Goal: Contribute content: Contribute content

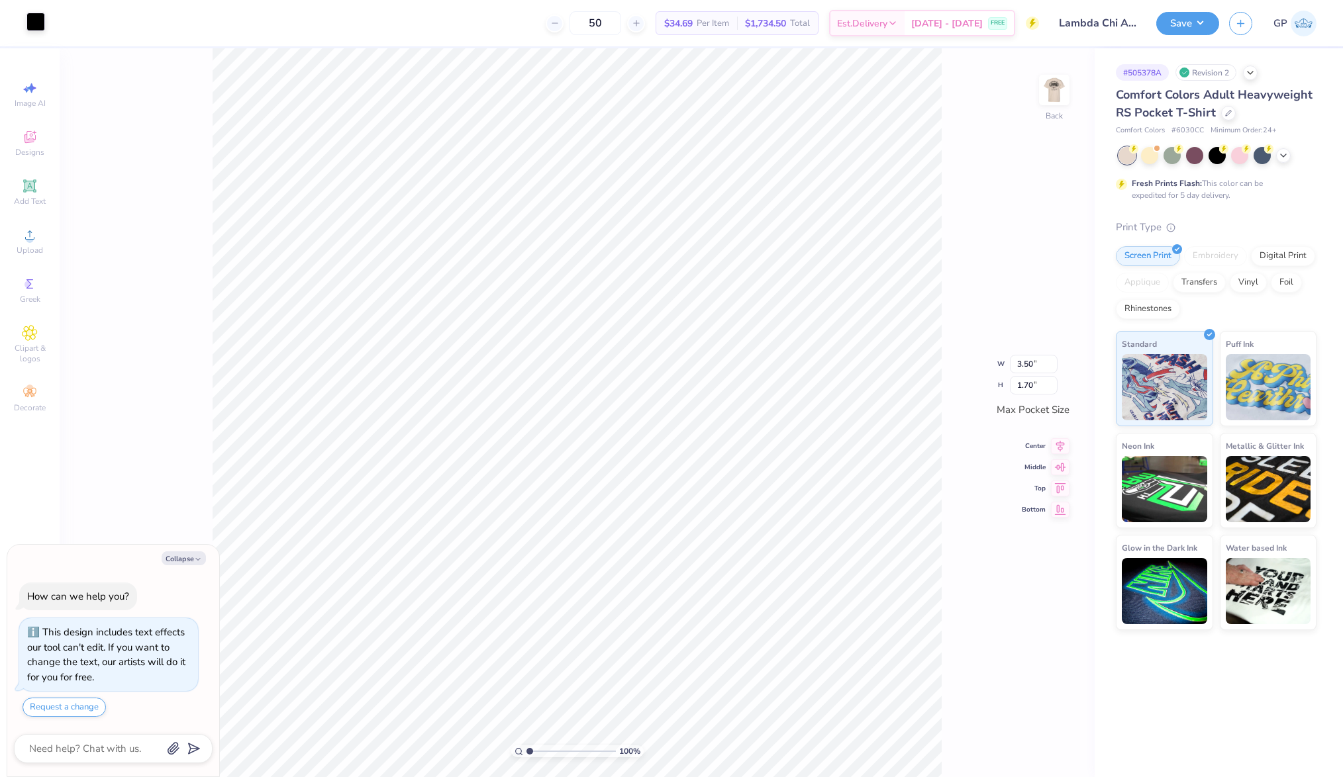
click at [38, 22] on div at bounding box center [35, 22] width 19 height 19
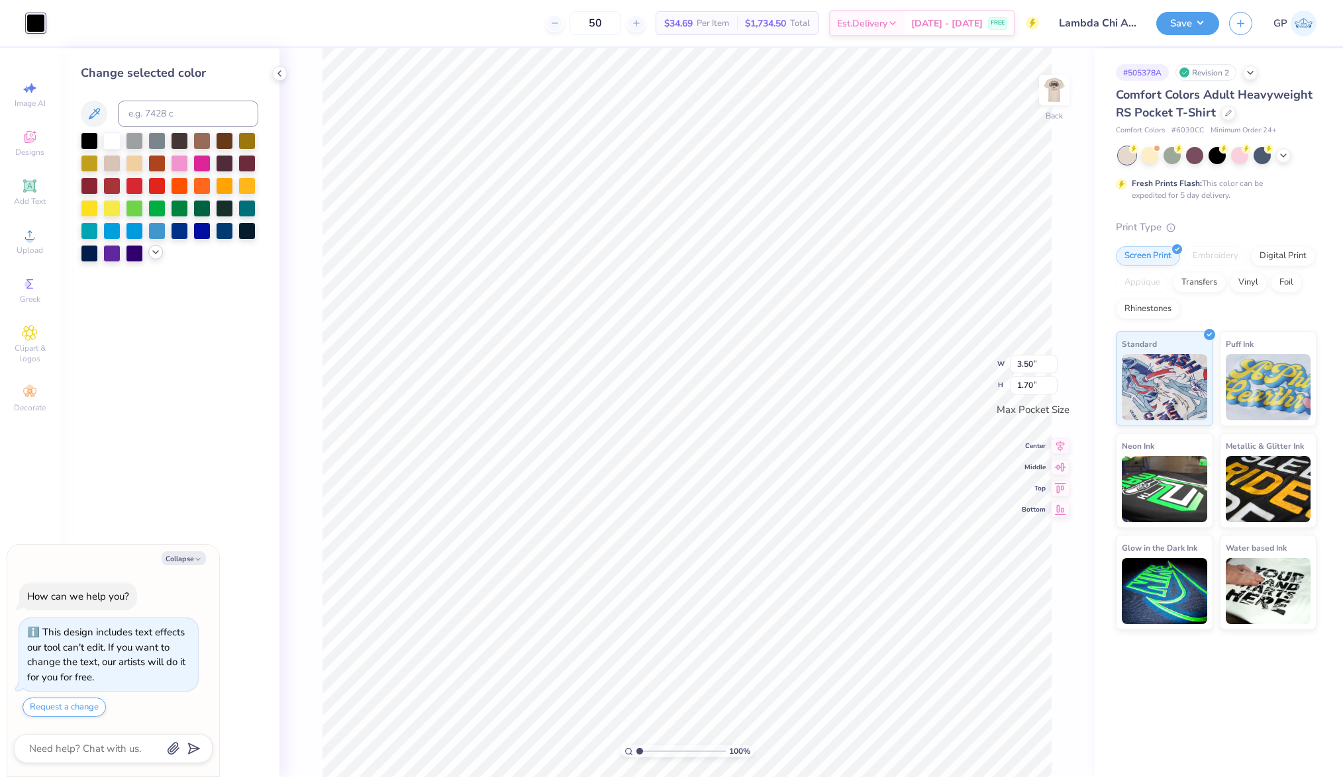
click at [155, 250] on icon at bounding box center [155, 252] width 11 height 11
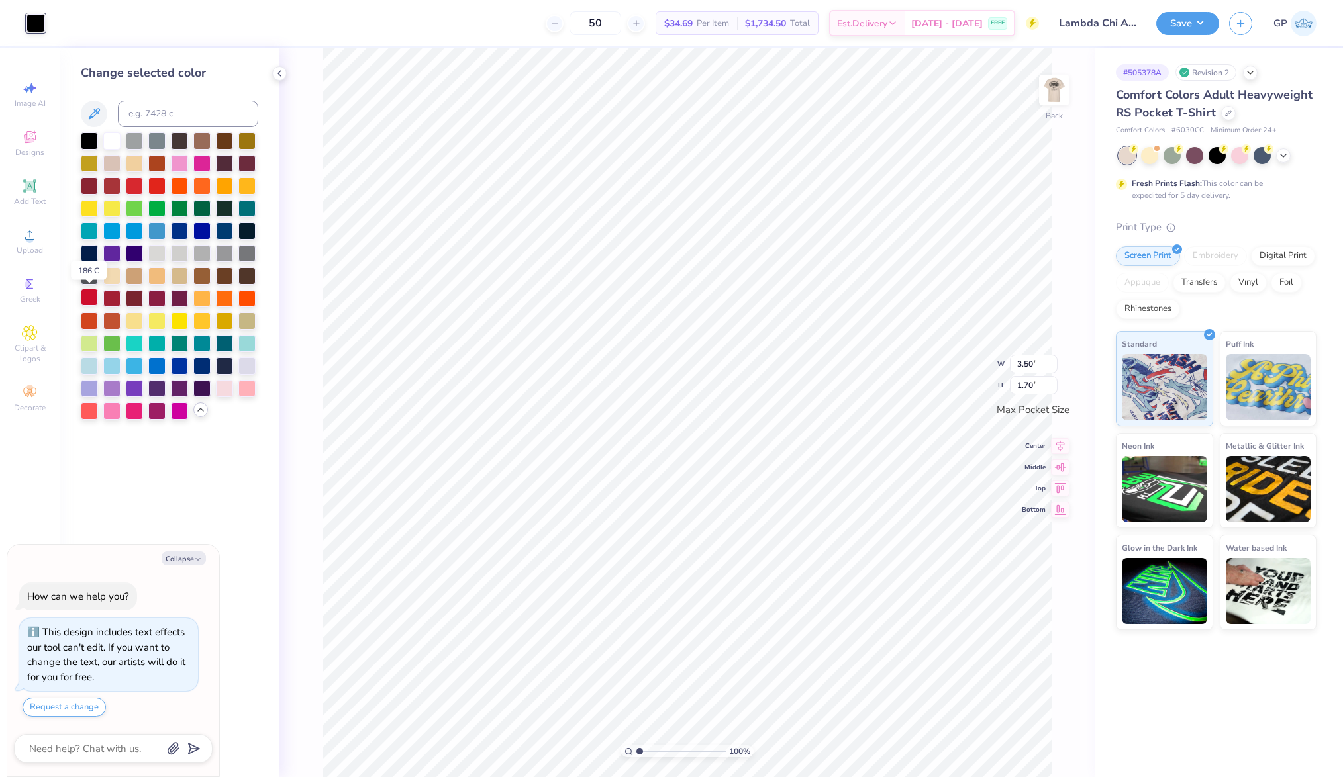
click at [93, 300] on div at bounding box center [89, 297] width 17 height 17
click at [1052, 92] on img at bounding box center [1054, 90] width 53 height 53
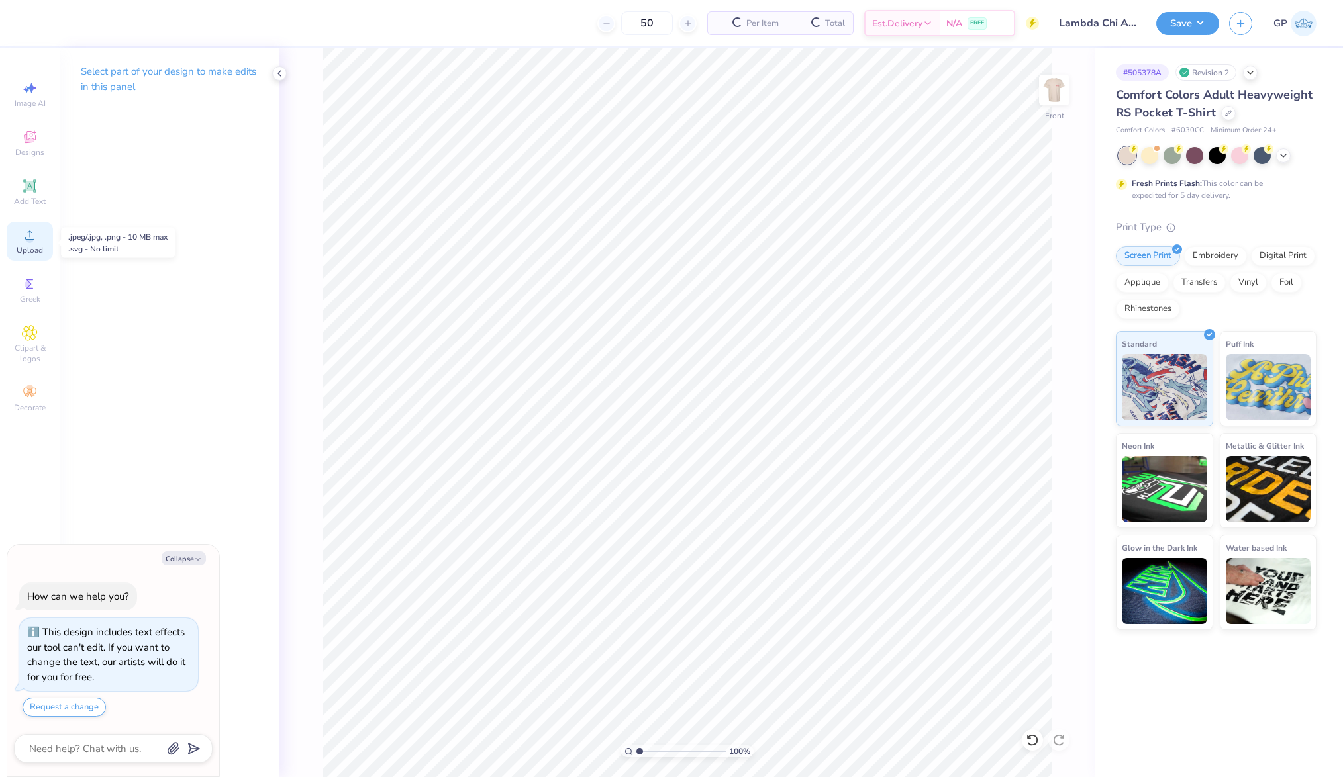
click at [30, 241] on circle at bounding box center [29, 239] width 7 height 7
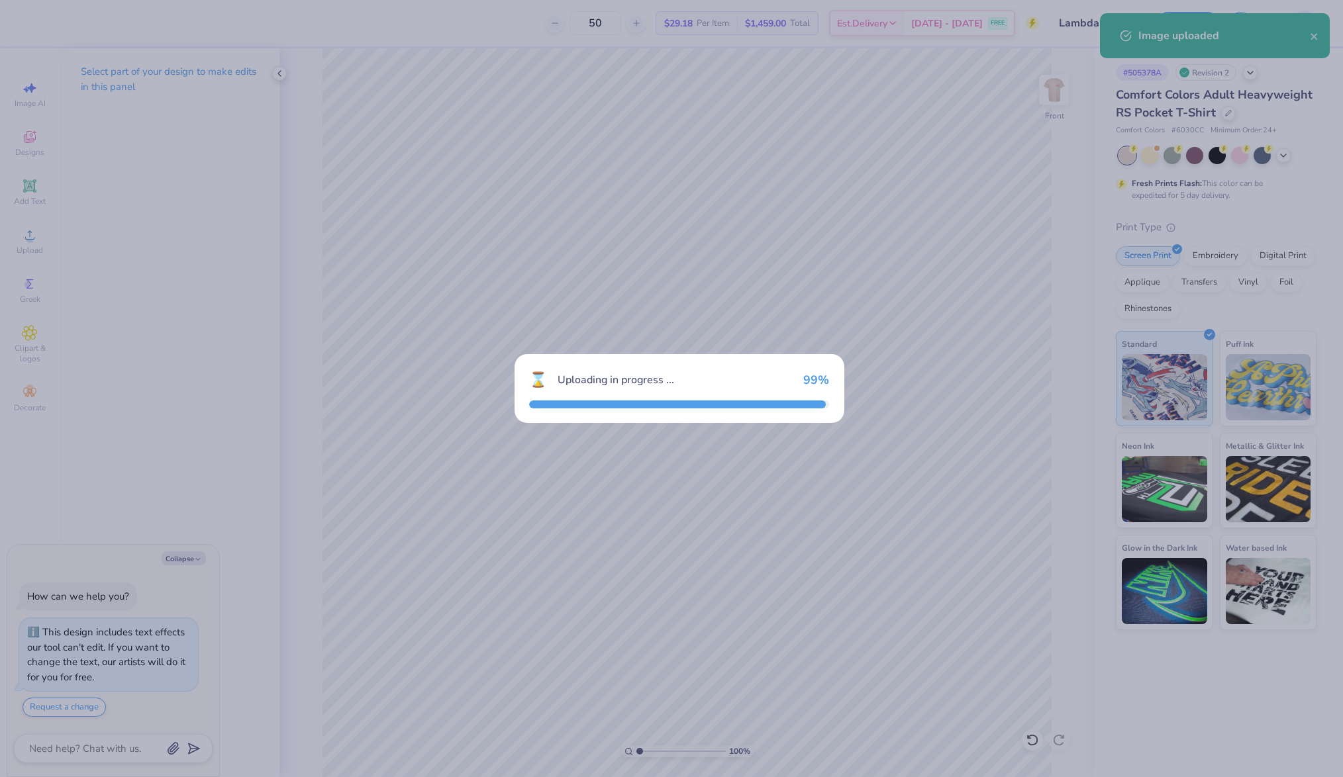
type textarea "x"
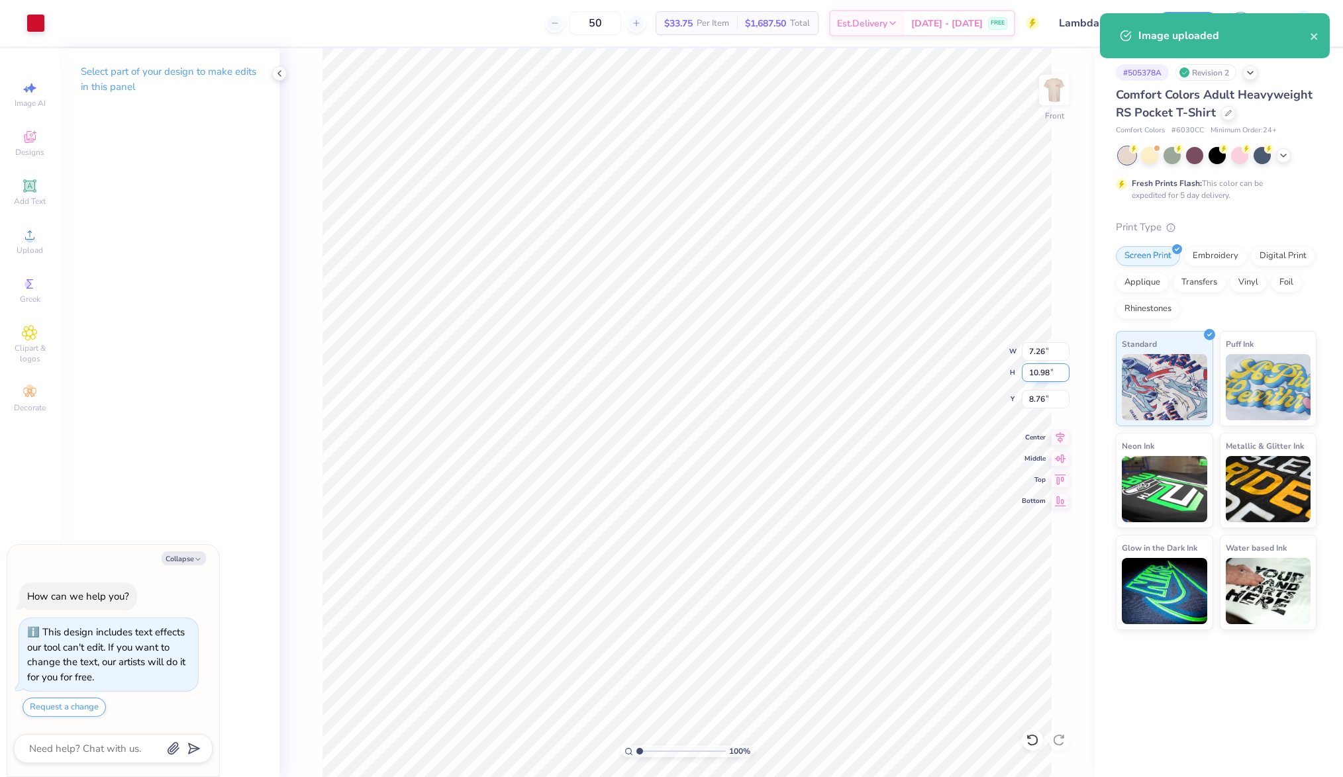
click at [1049, 374] on input "10.98" at bounding box center [1046, 373] width 48 height 19
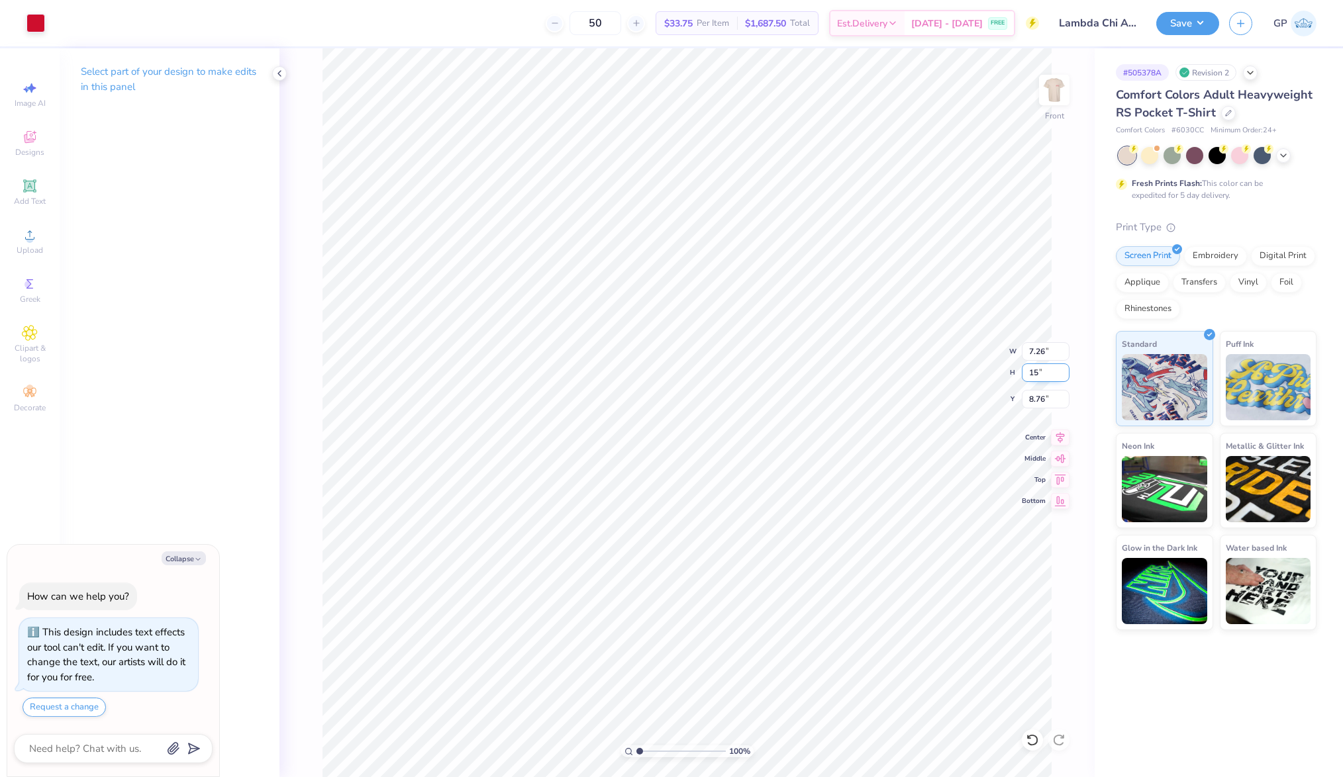
type input "15"
type textarea "x"
type input "9.91"
type input "15.00"
type input "6.75"
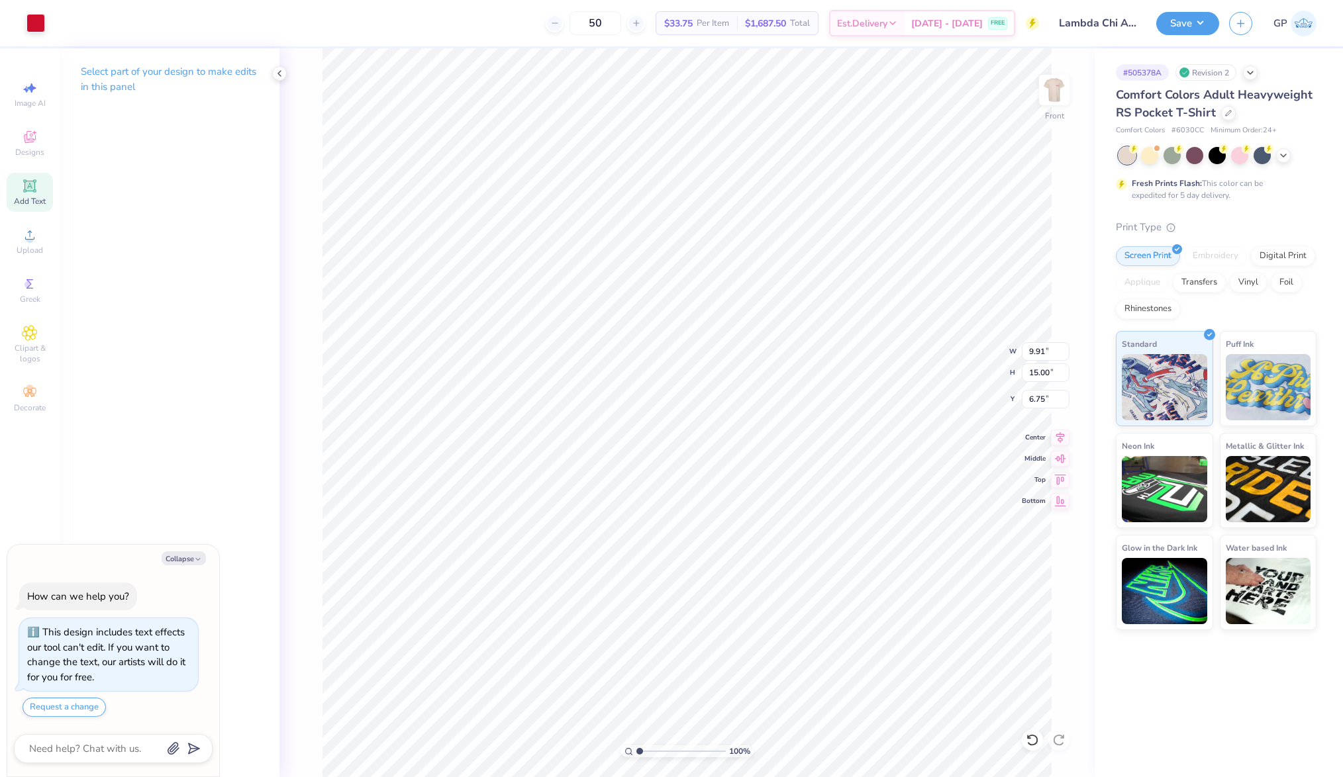
click at [31, 201] on span "Add Text" at bounding box center [30, 201] width 32 height 11
type textarea "x"
type input "6.03"
type input "1.75"
type input "13.38"
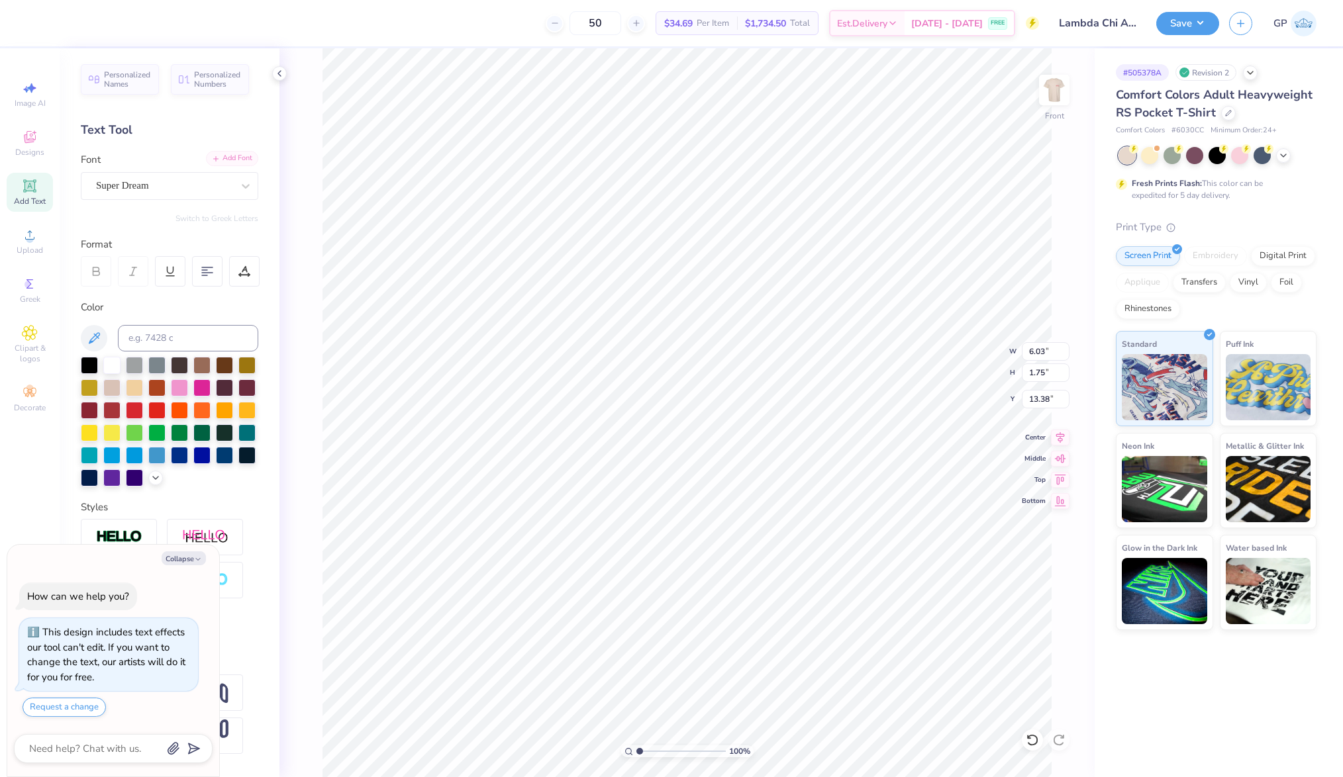
click at [225, 154] on div "Add Font" at bounding box center [232, 158] width 52 height 15
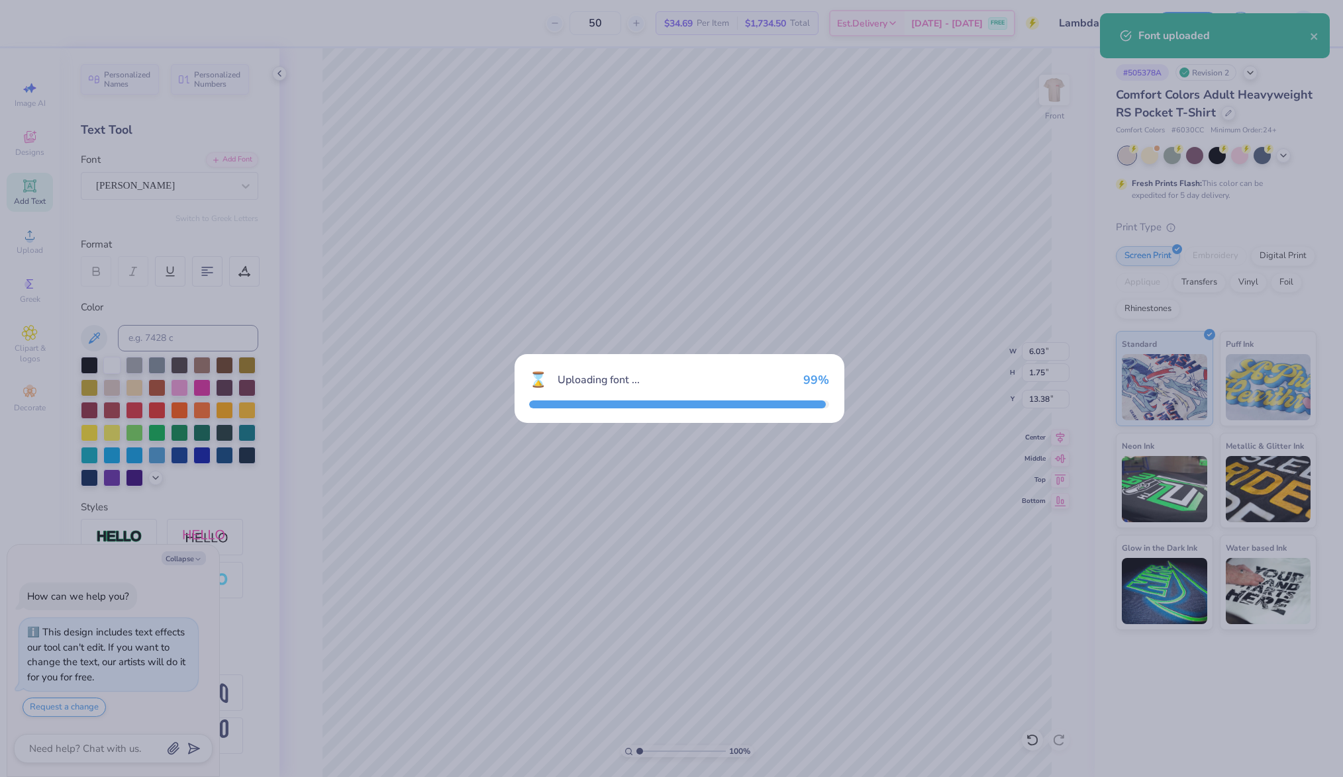
type textarea "x"
type input "3.36"
type input "1.78"
type input "13.36"
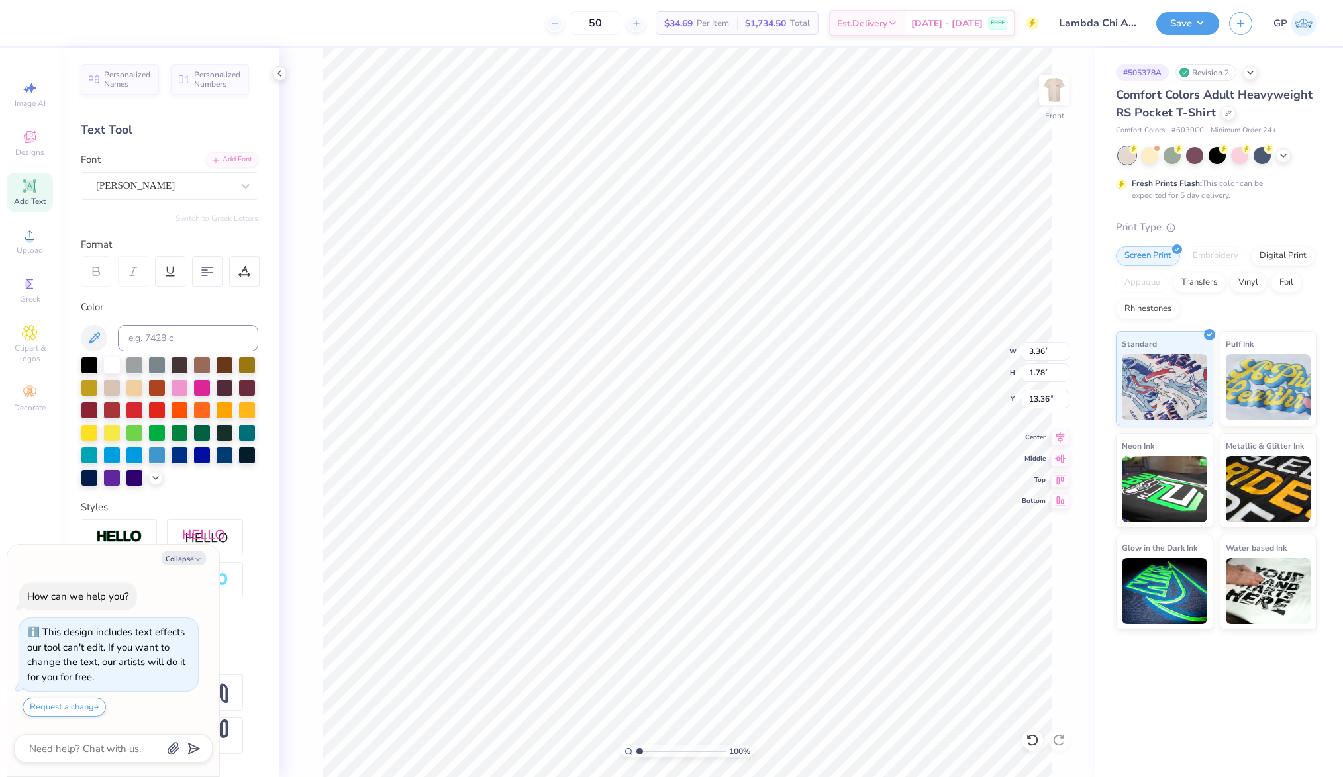
scroll to position [16, 2]
type textarea "x"
type textarea "LAMBDA CHI ALPHA"
type textarea "x"
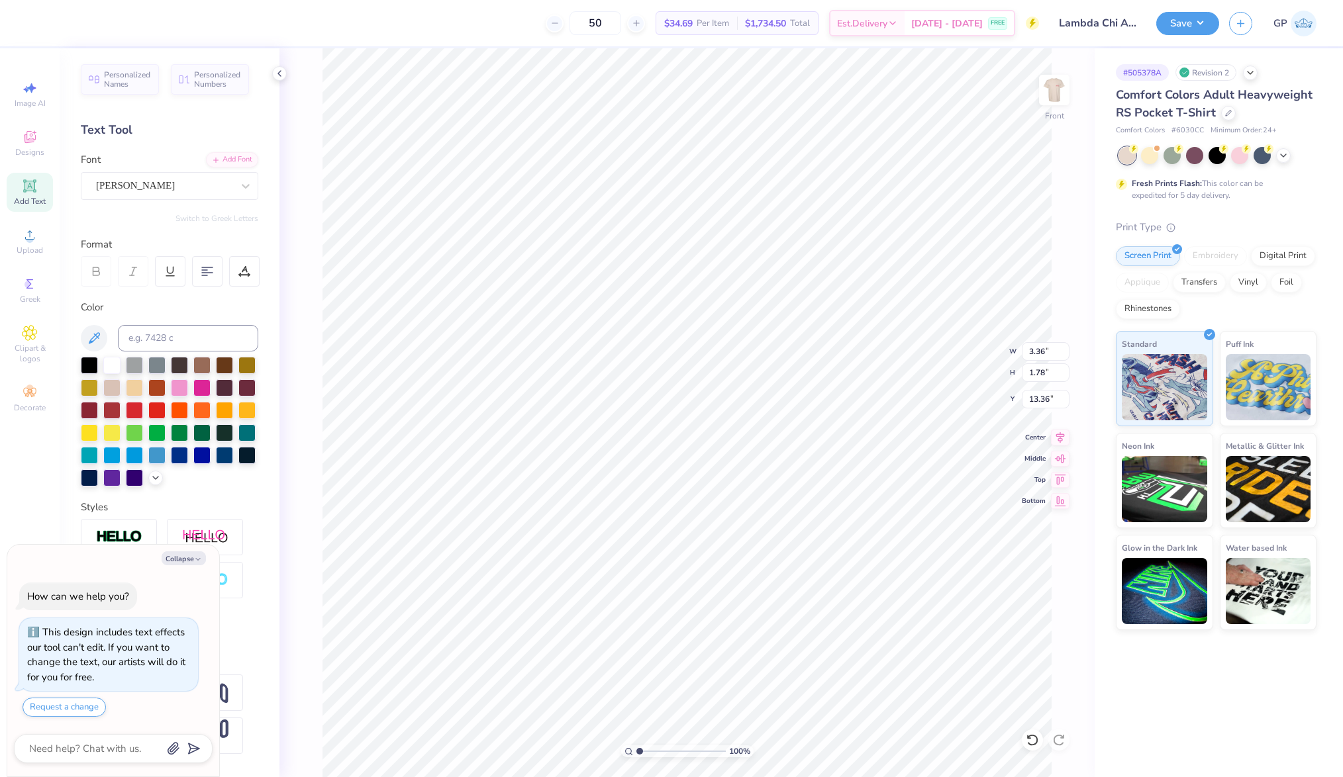
type input "9.91"
type input "15.00"
type input "6.75"
click at [30, 24] on div at bounding box center [35, 22] width 19 height 19
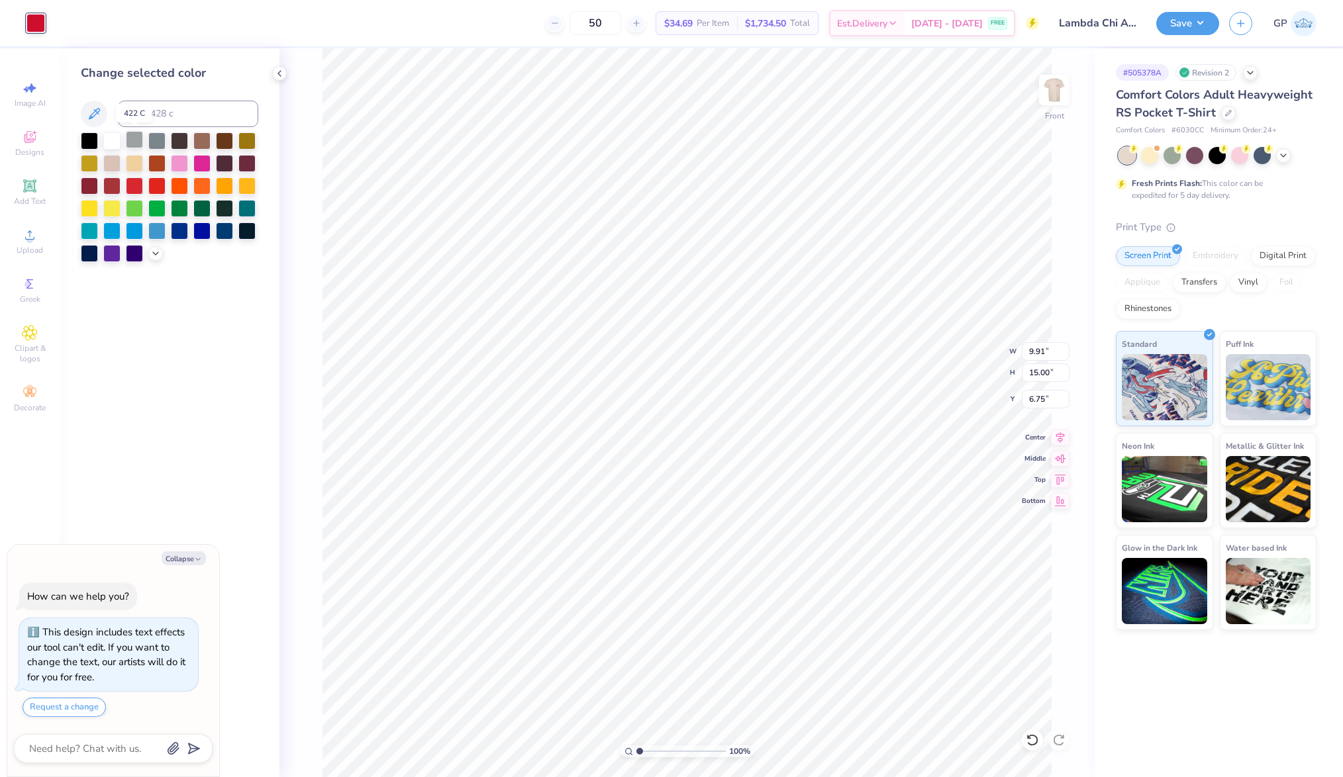
click at [139, 143] on div at bounding box center [134, 139] width 17 height 17
type textarea "x"
type input "13.11"
type input "1.80"
type input "13.35"
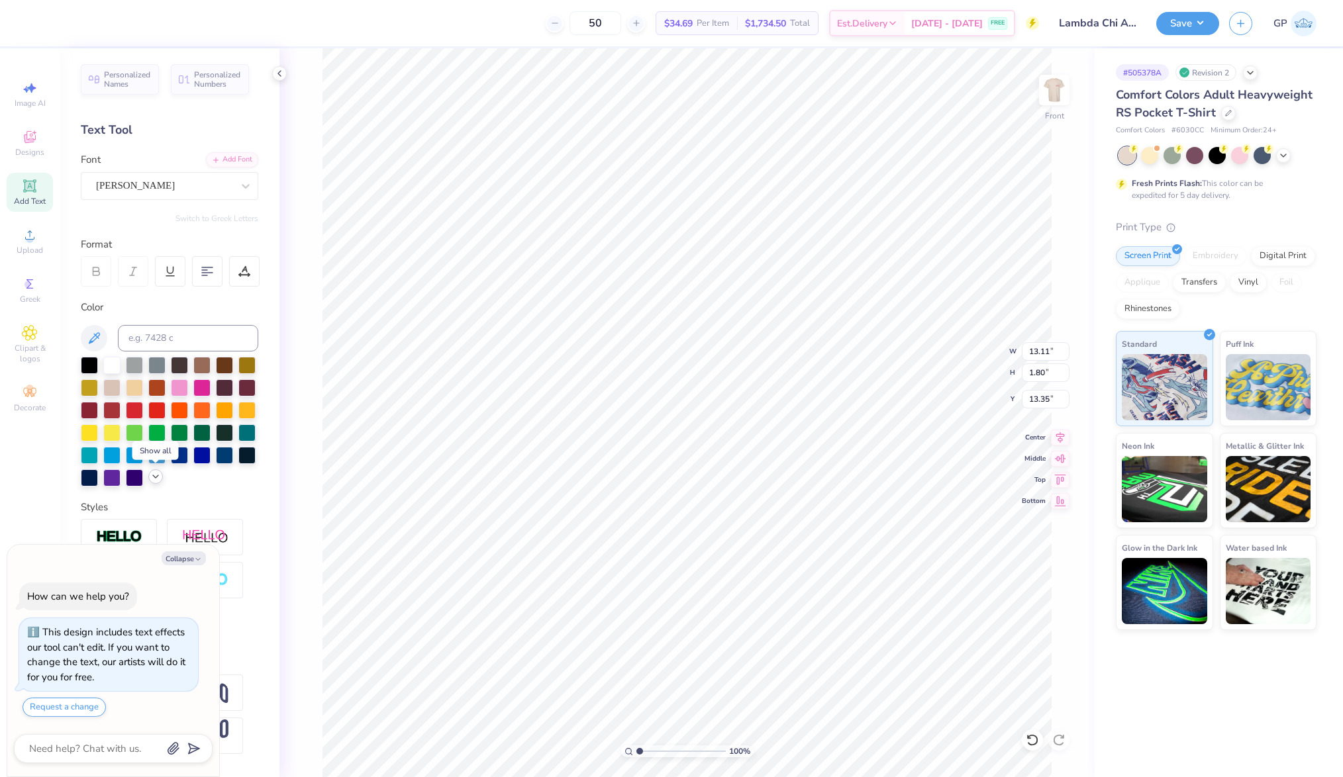
click at [158, 475] on polyline at bounding box center [155, 476] width 5 height 3
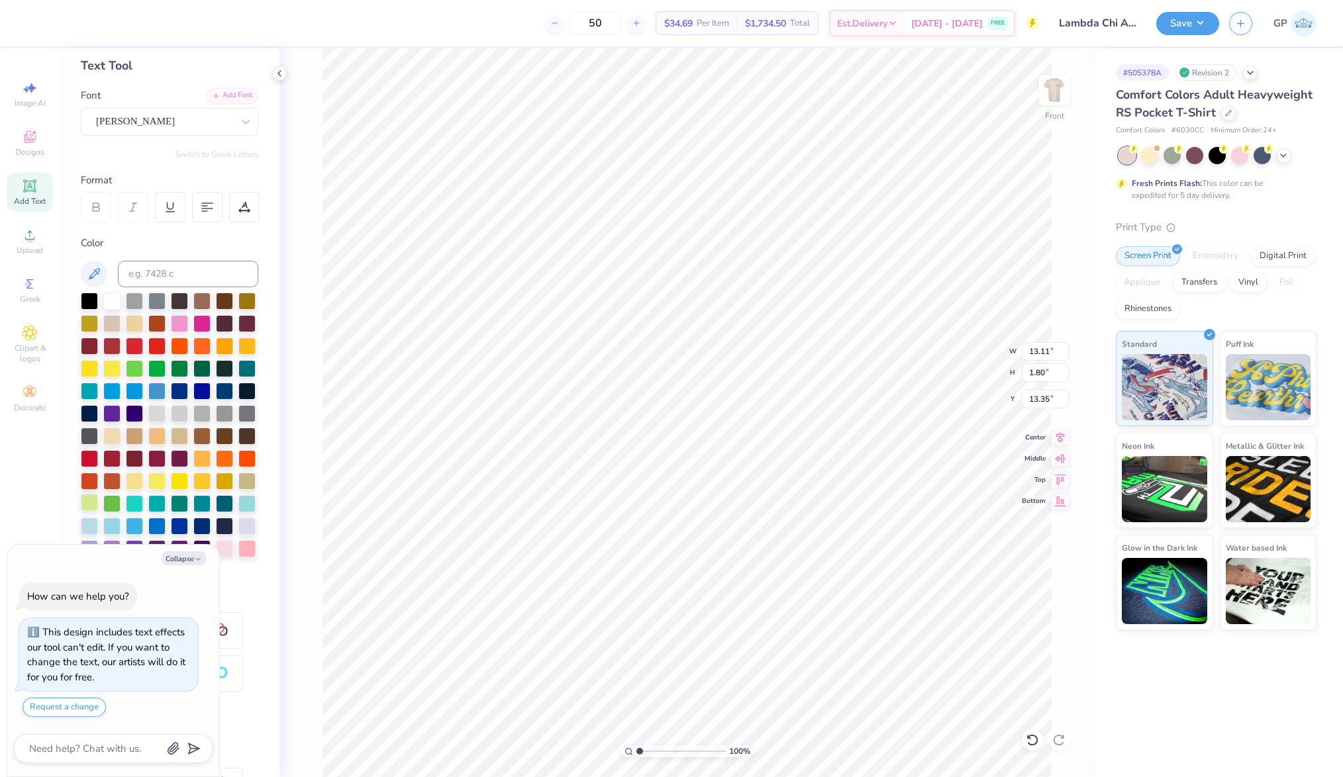
scroll to position [72, 0]
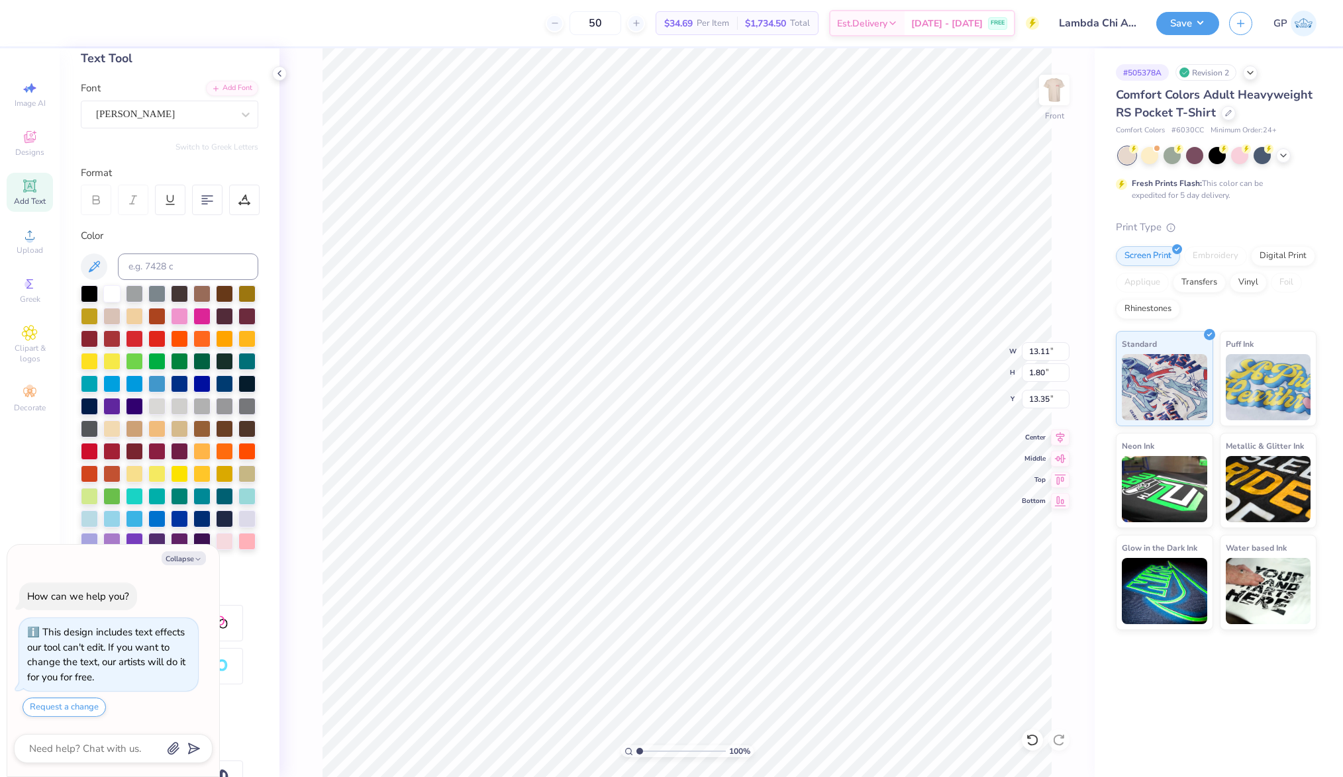
click at [176, 551] on div "Collapse How can we help you? This design includes text effects our tool can't …" at bounding box center [113, 661] width 212 height 232
click at [177, 563] on button "Collapse" at bounding box center [184, 559] width 44 height 14
type textarea "x"
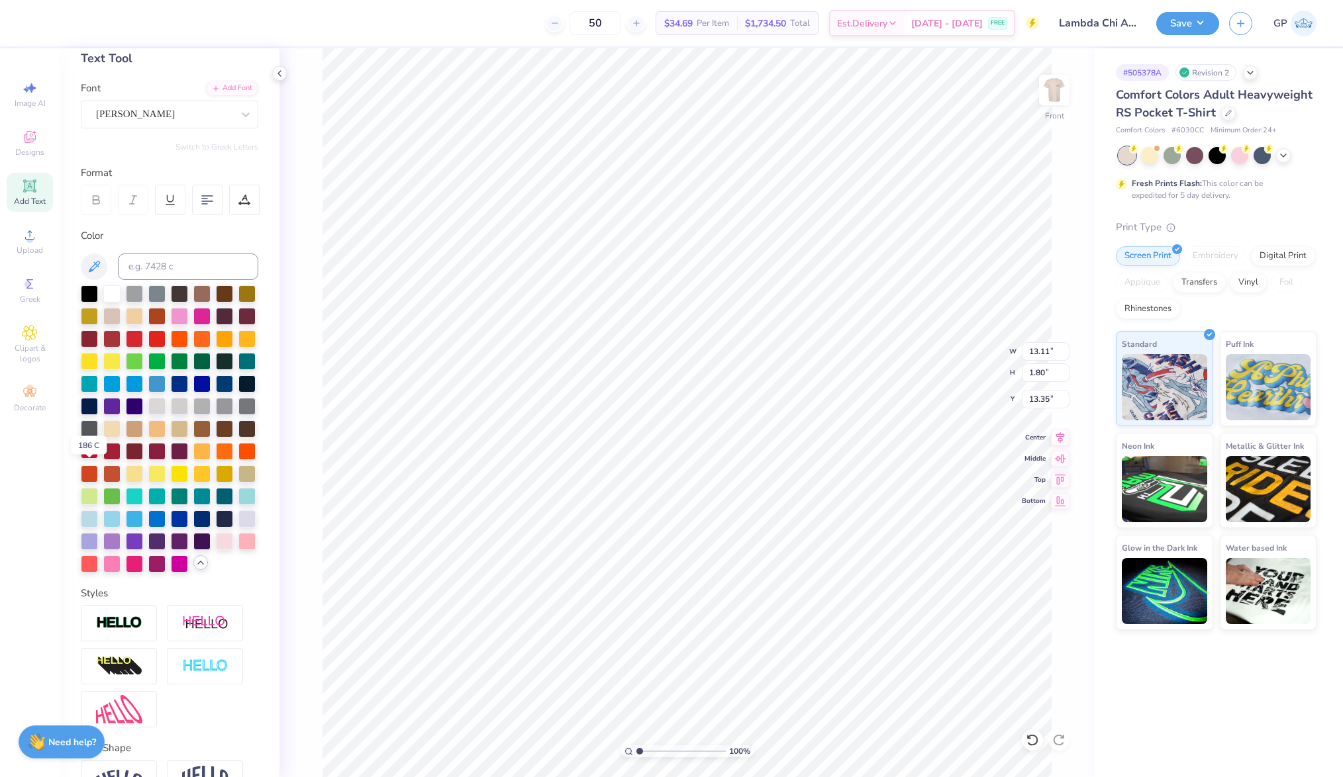
click at [89, 459] on div at bounding box center [89, 450] width 17 height 17
type input "10.28"
type input "1.41"
type input "7.84"
type input "1.07"
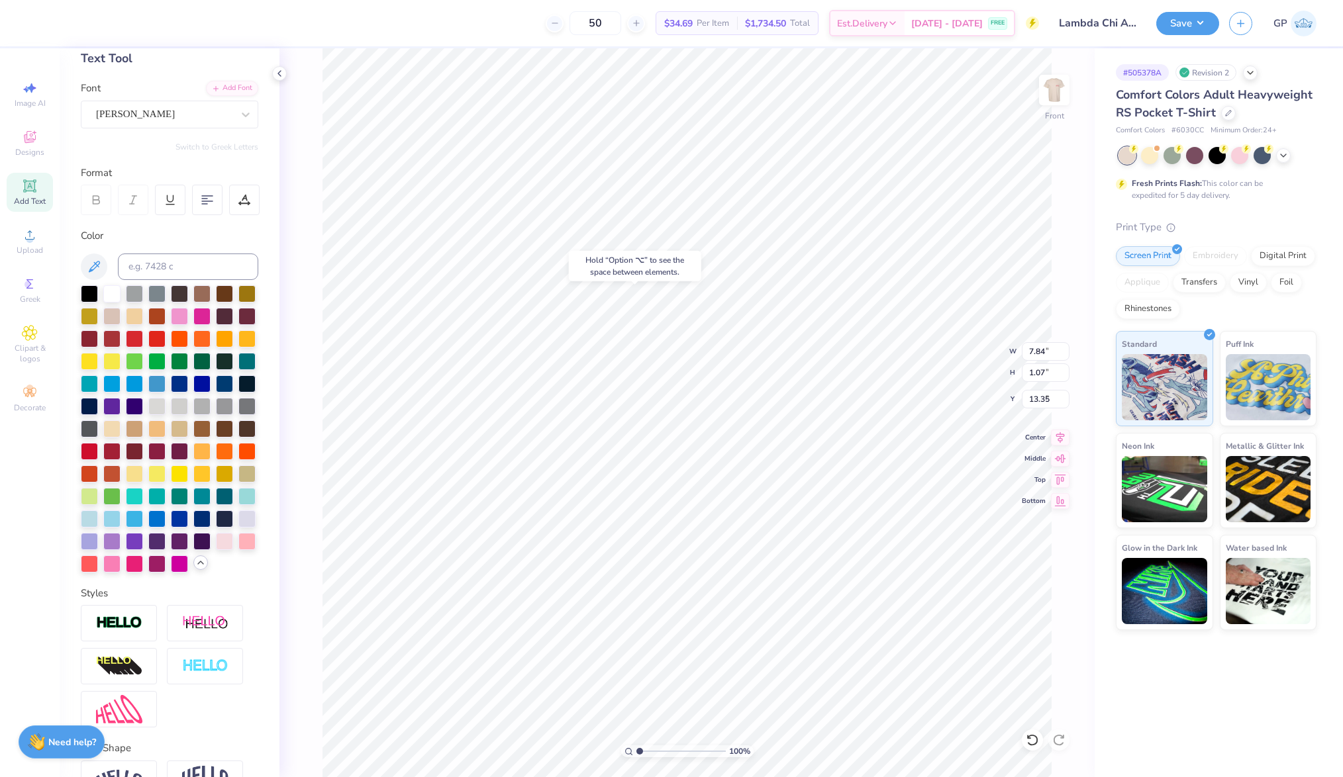
type input "9.05"
type input "2.15"
click at [649, 749] on input "range" at bounding box center [680, 752] width 89 height 12
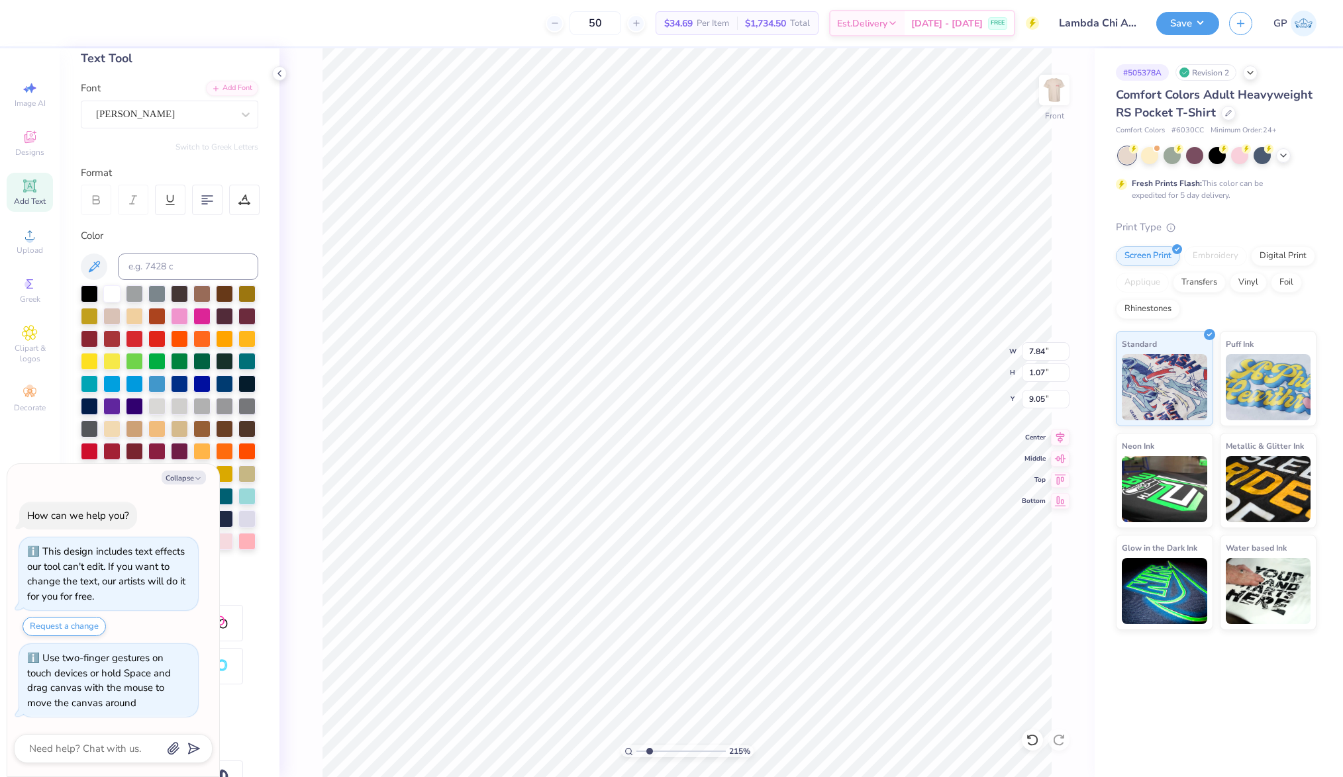
type textarea "x"
type input "9.06"
type input "4.19"
click at [667, 754] on input "range" at bounding box center [680, 752] width 89 height 12
type textarea "x"
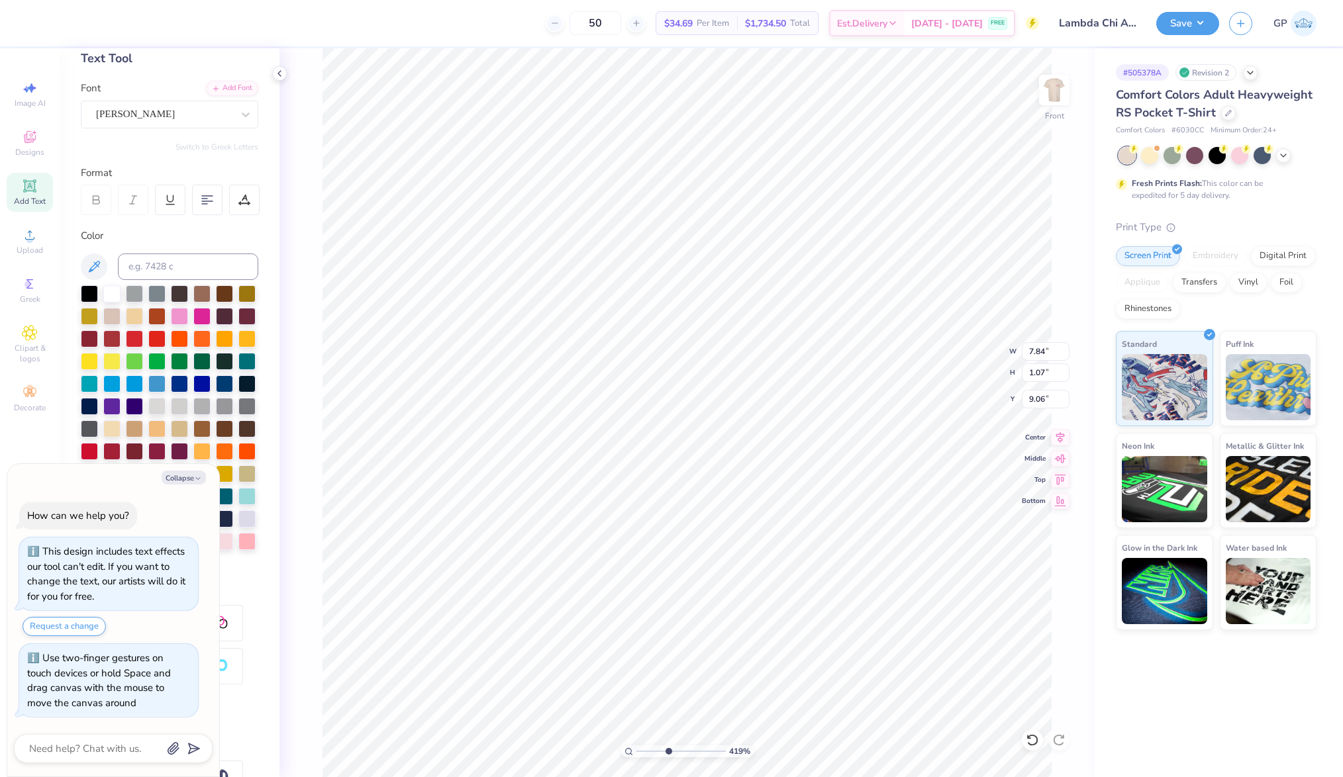
type input "7.86"
type input "1.08"
type input "9.05"
type textarea "x"
type input "9.02"
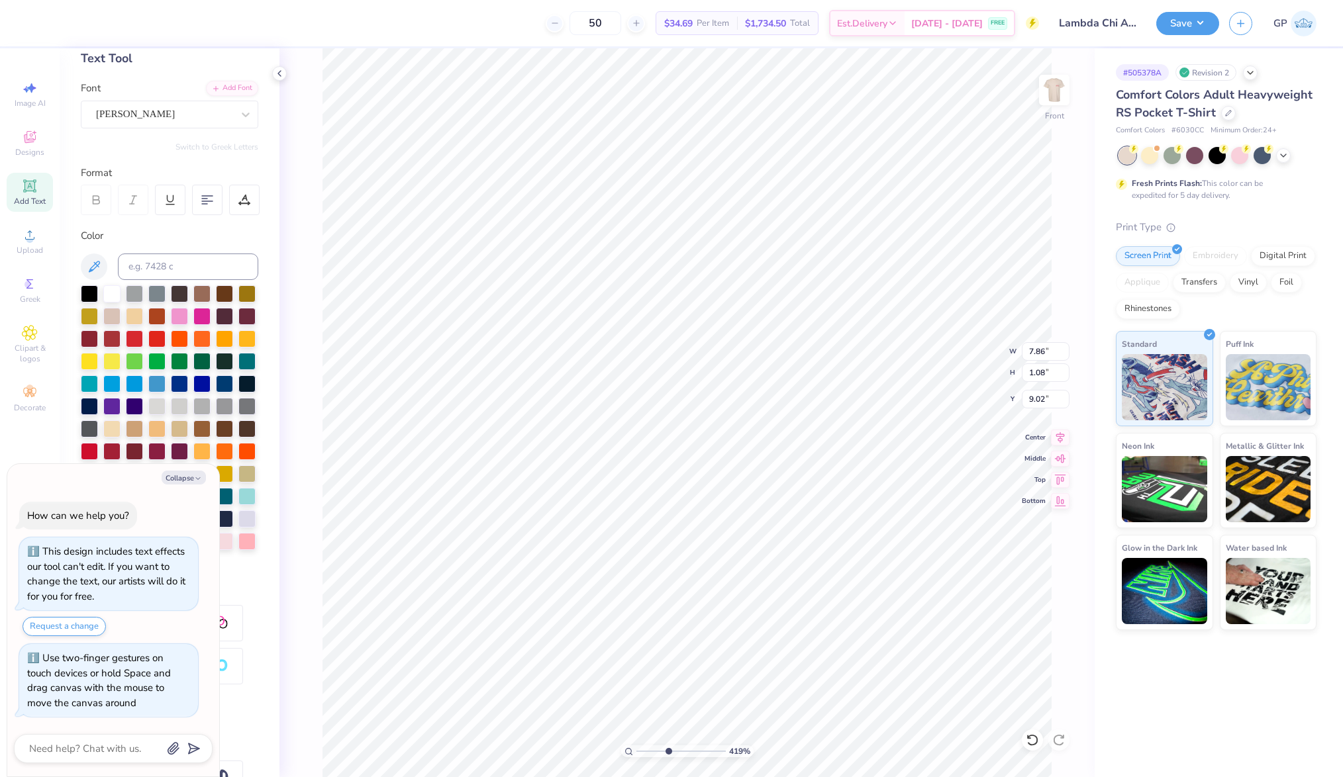
type input "5.21"
click at [677, 750] on input "range" at bounding box center [680, 752] width 89 height 12
type textarea "x"
type input "7.84"
type input "1.07"
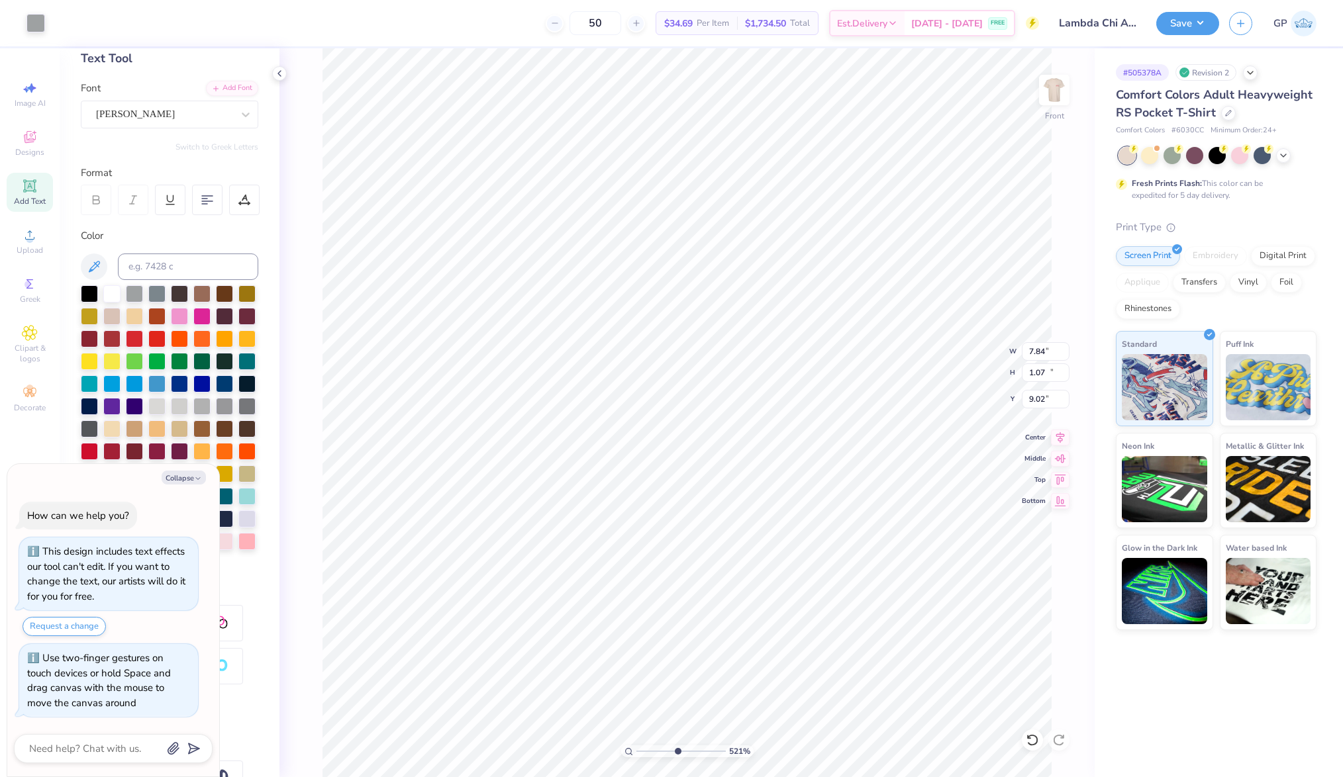
type textarea "x"
type input "9.91"
type input "15.00"
type input "6.75"
type textarea "x"
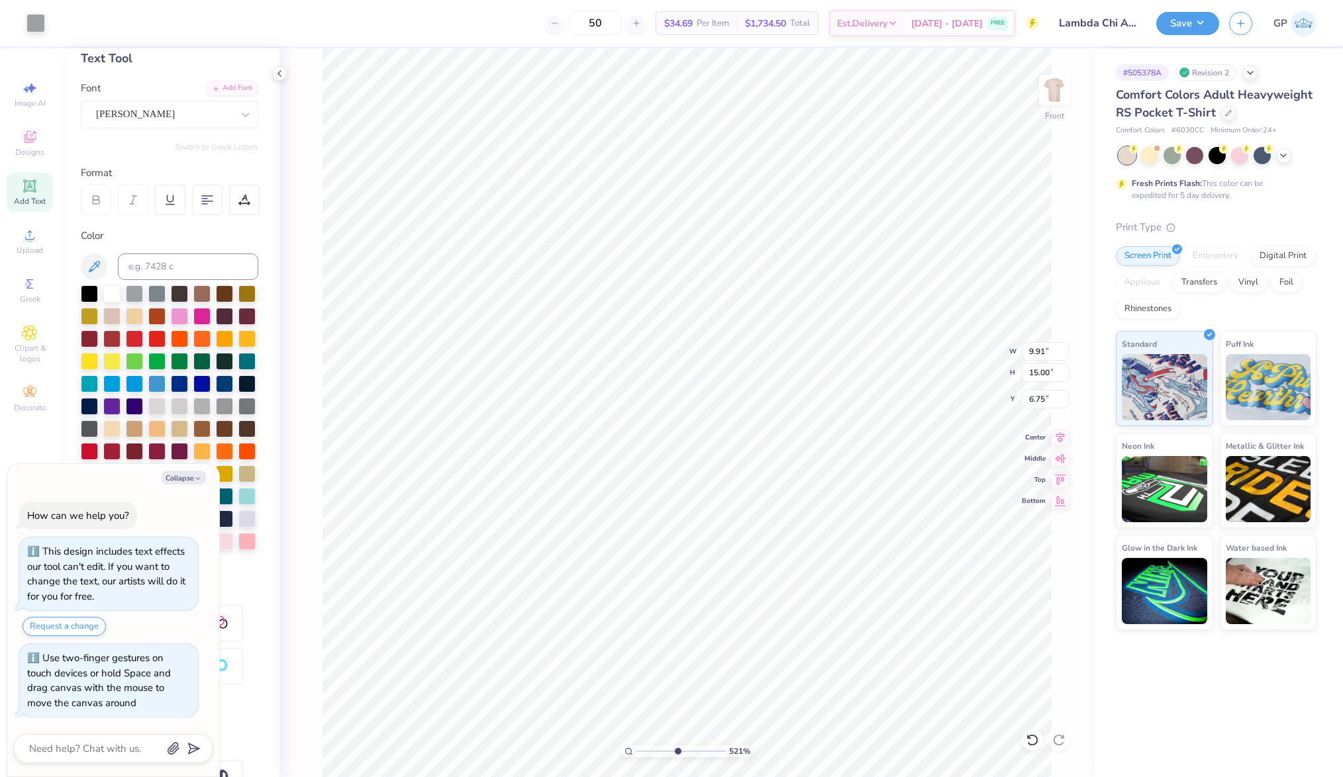
type input "7.84"
type input "1.07"
type input "9.02"
type textarea "x"
type input "6.95"
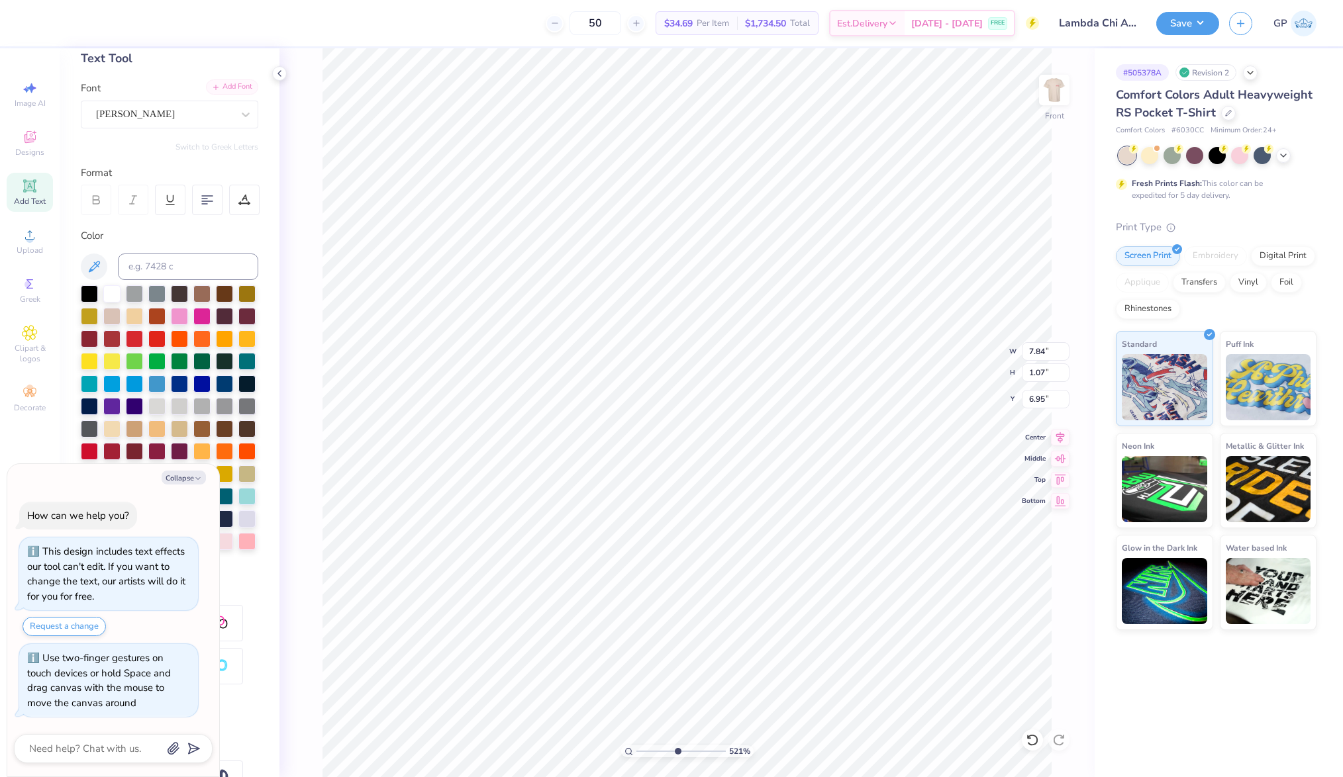
click at [211, 87] on div "Add Font" at bounding box center [232, 86] width 52 height 15
click at [171, 101] on div "[PERSON_NAME]" at bounding box center [169, 115] width 177 height 28
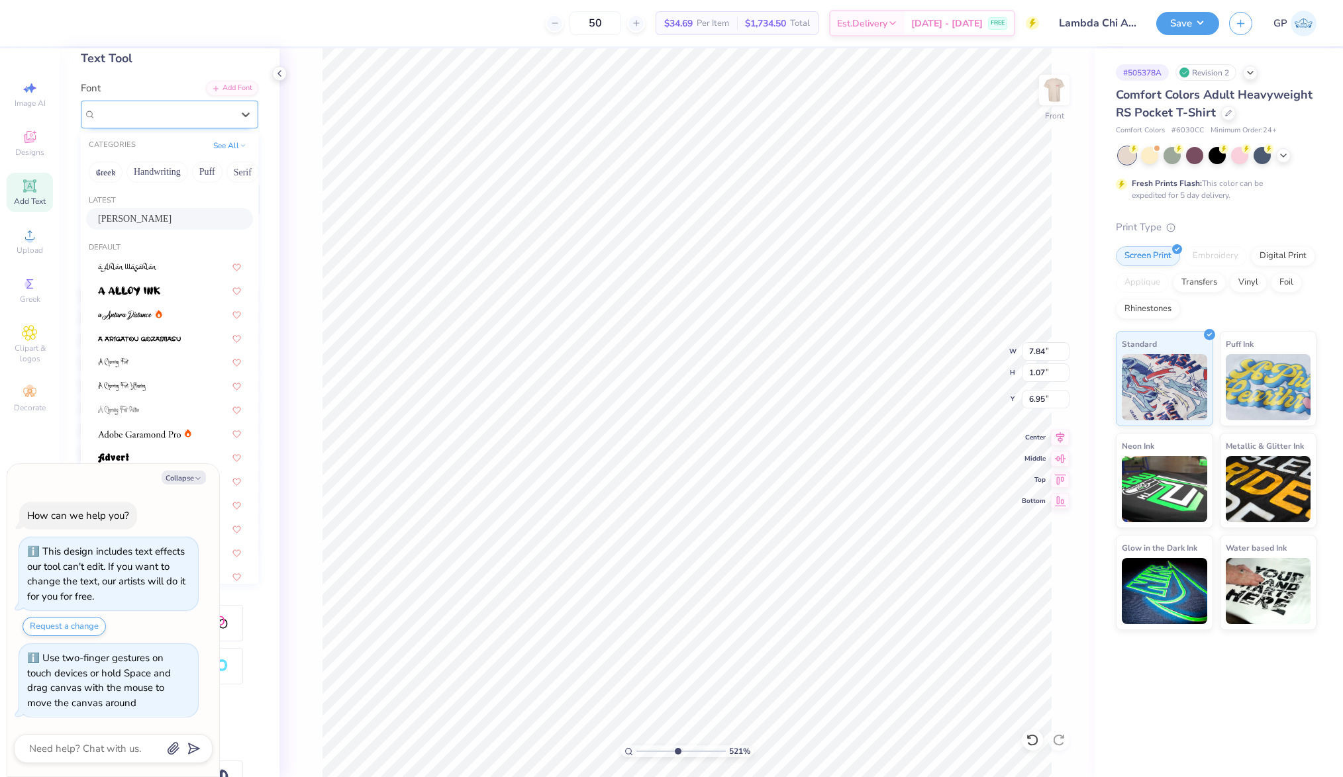
type textarea "x"
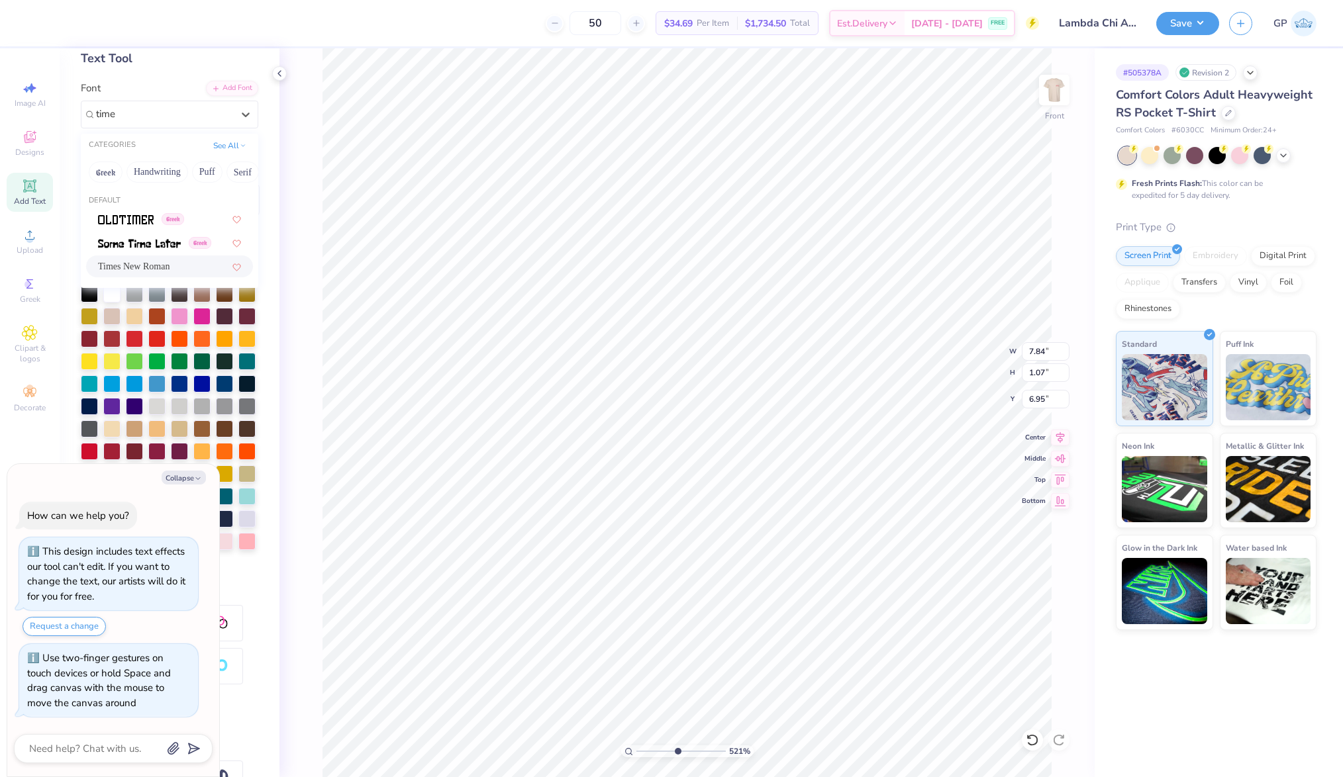
click at [148, 264] on span "Times New Roman" at bounding box center [134, 267] width 72 height 14
type input "time"
type textarea "x"
type input "14.32"
type input "6.87"
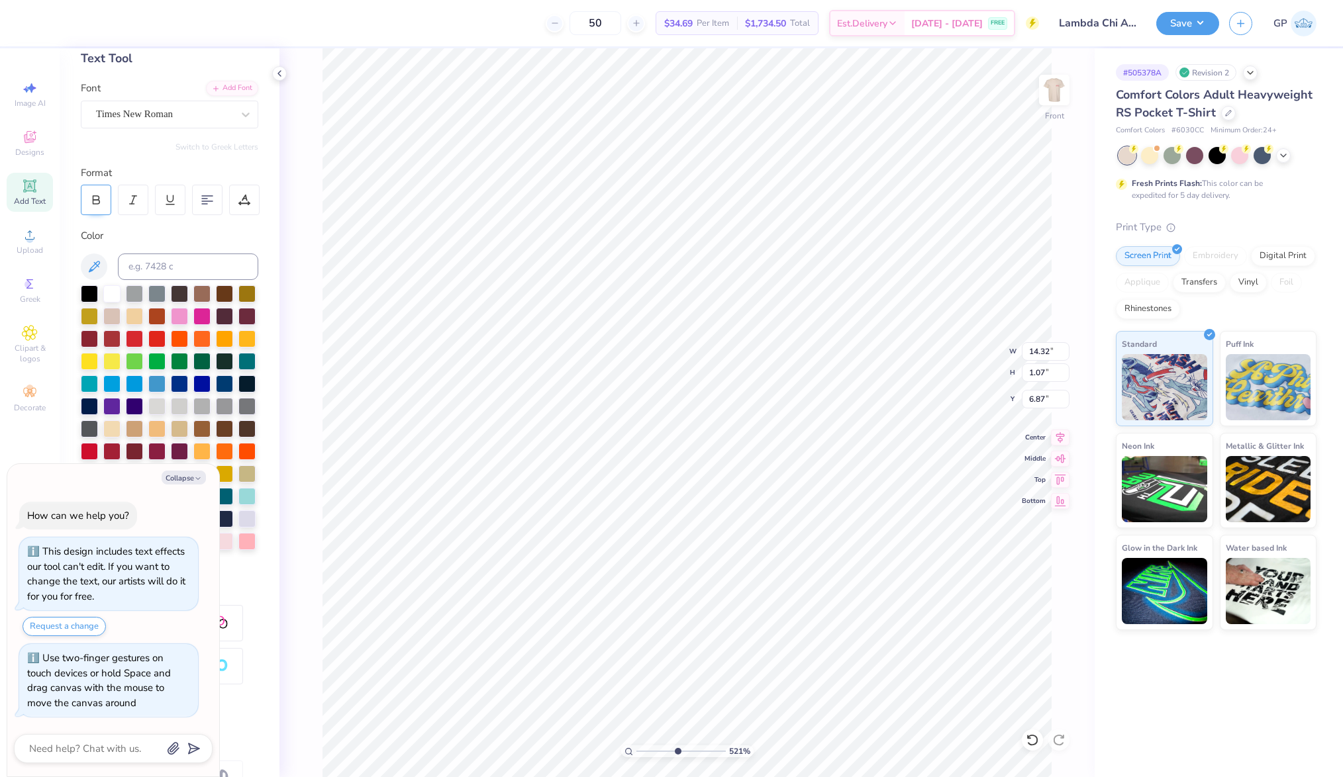
click at [101, 197] on icon at bounding box center [96, 200] width 12 height 12
type textarea "x"
type input "1.02"
type input "6.89"
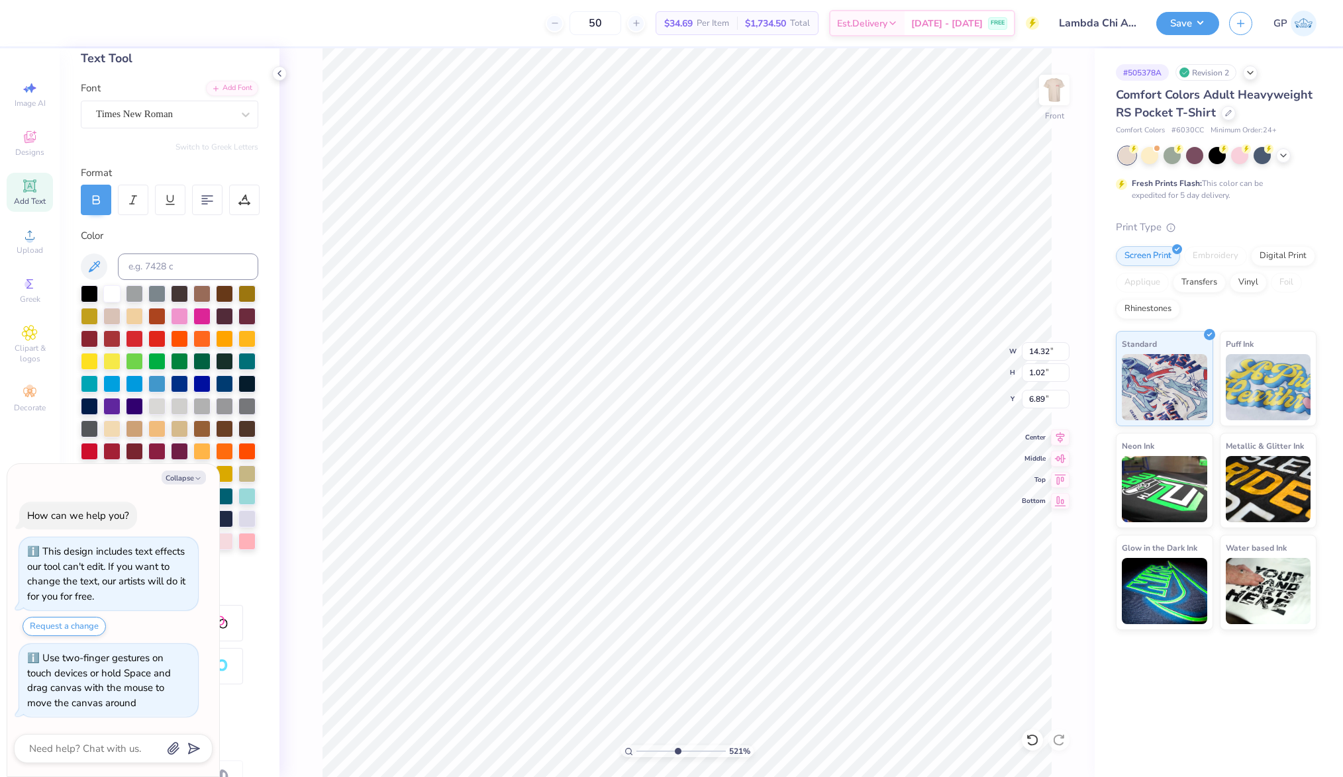
type textarea "x"
type textarea "ALPHA PHI ZETA CHAPTER"
type textarea "x"
type input "0.78"
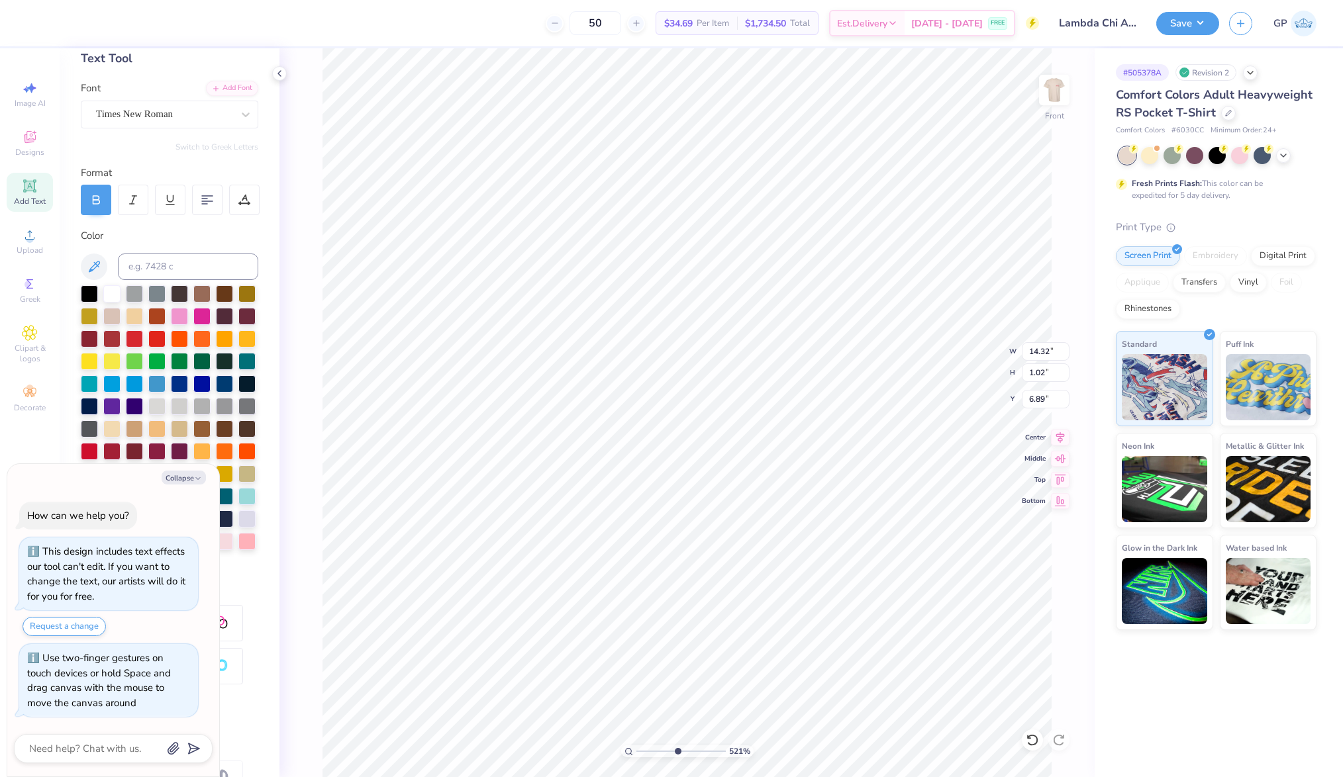
type input "7.01"
type input "3.28"
click at [660, 752] on input "range" at bounding box center [680, 752] width 89 height 12
type textarea "x"
type input "9.43"
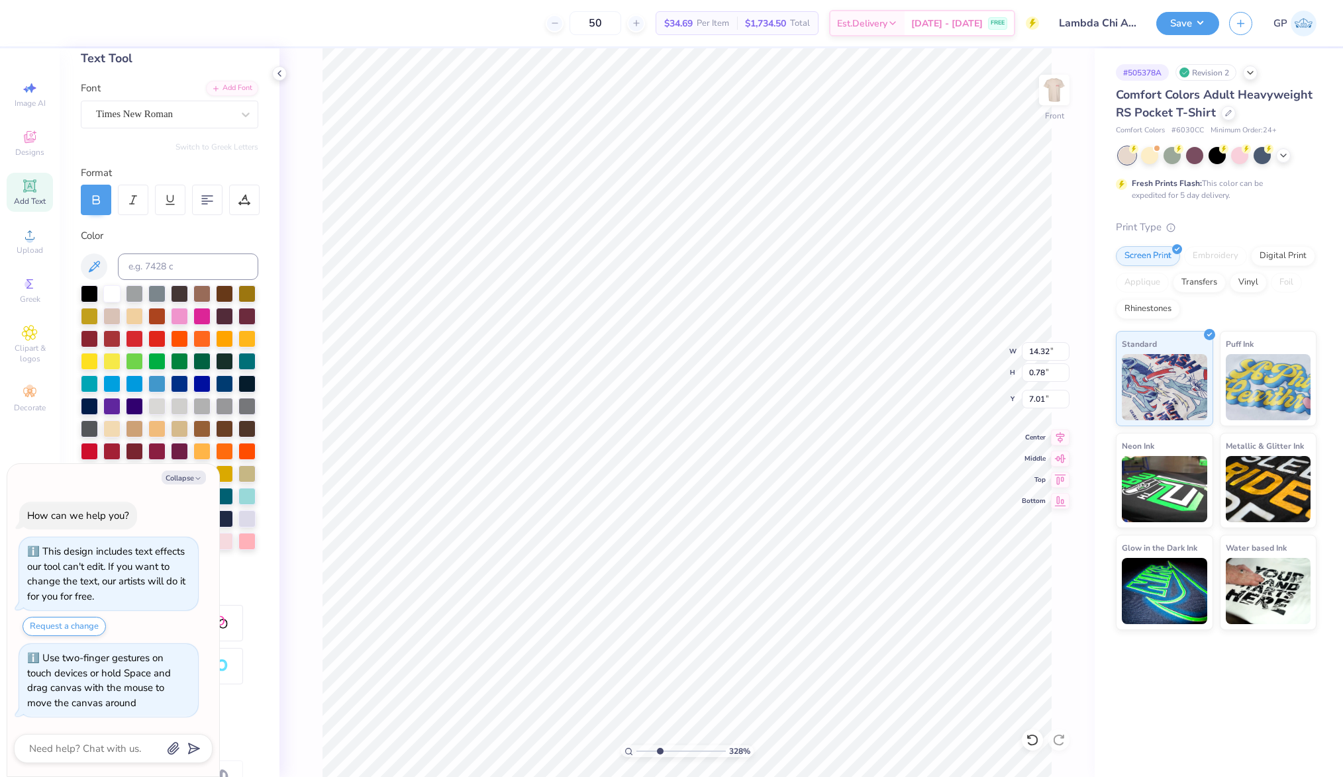
type input "0.51"
type input "6.99"
type textarea "x"
type input "4.64"
type input "0.25"
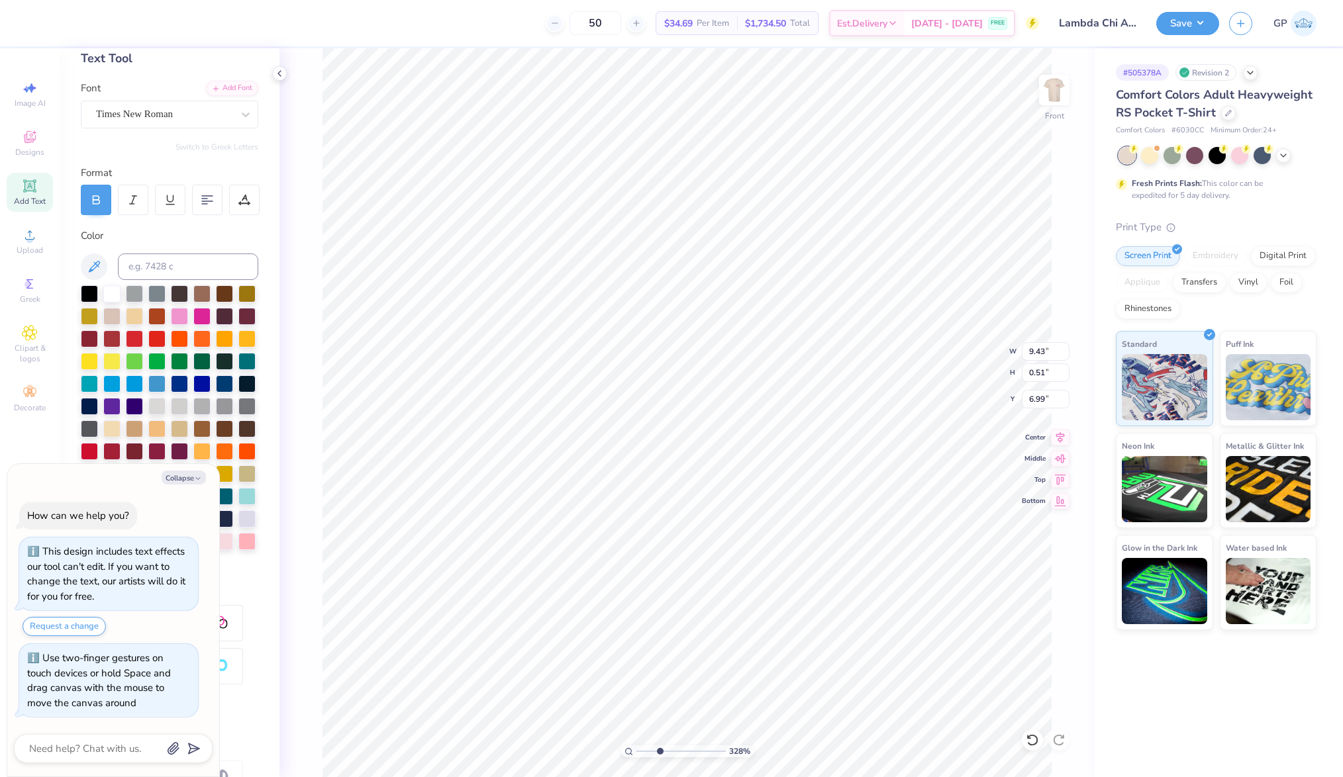
type input "6.96"
type textarea "x"
type input "7.93"
type input "4.24"
click at [668, 752] on input "range" at bounding box center [680, 752] width 89 height 12
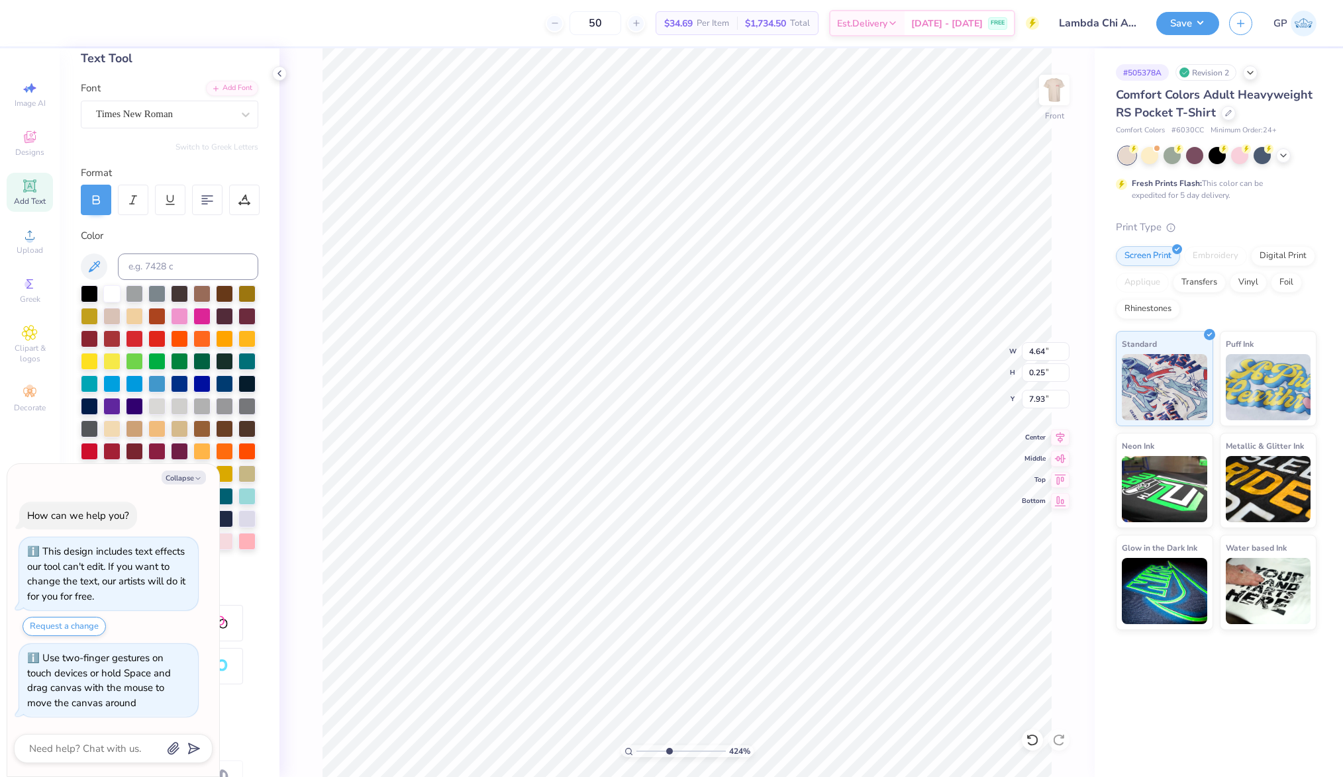
type textarea "x"
type input "4.43"
type input "0.24"
type textarea "x"
type input "9.91"
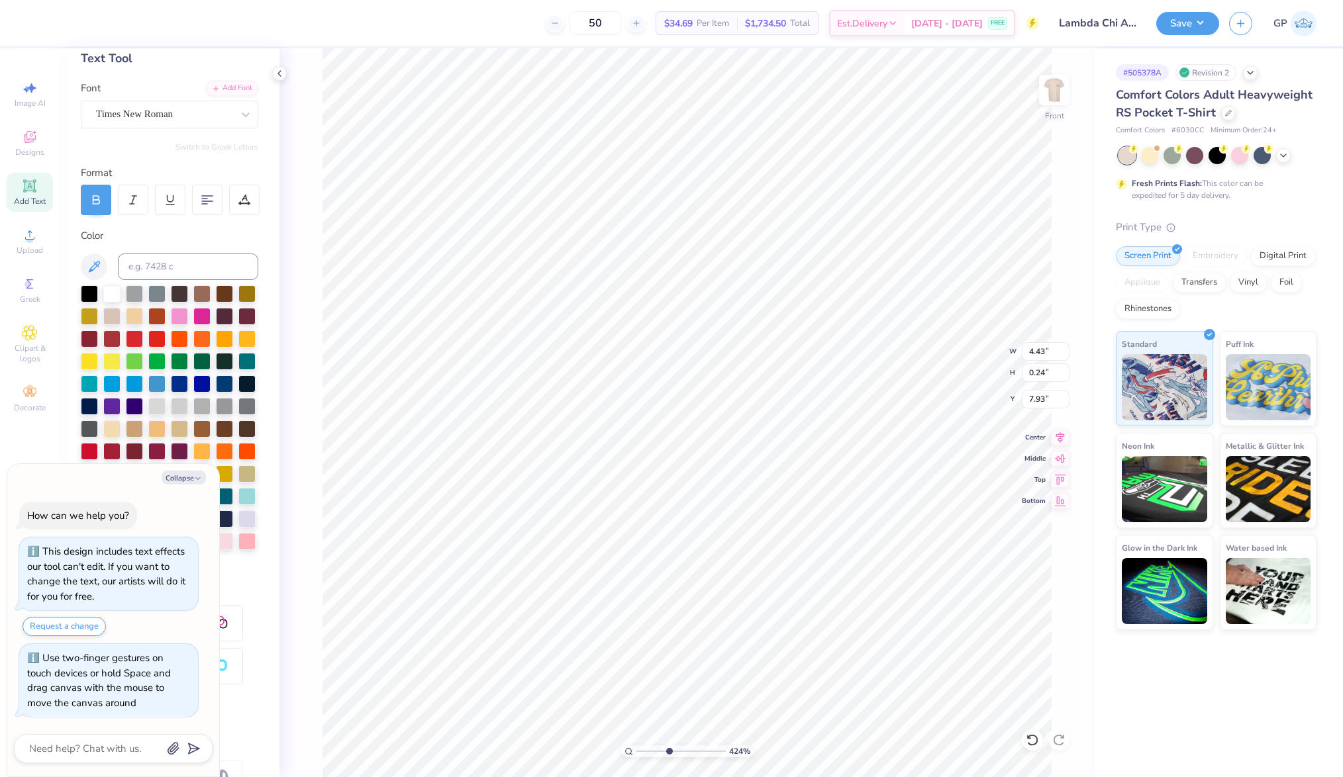
type input "15.00"
type input "6.75"
type textarea "x"
type input "4.43"
type input "0.24"
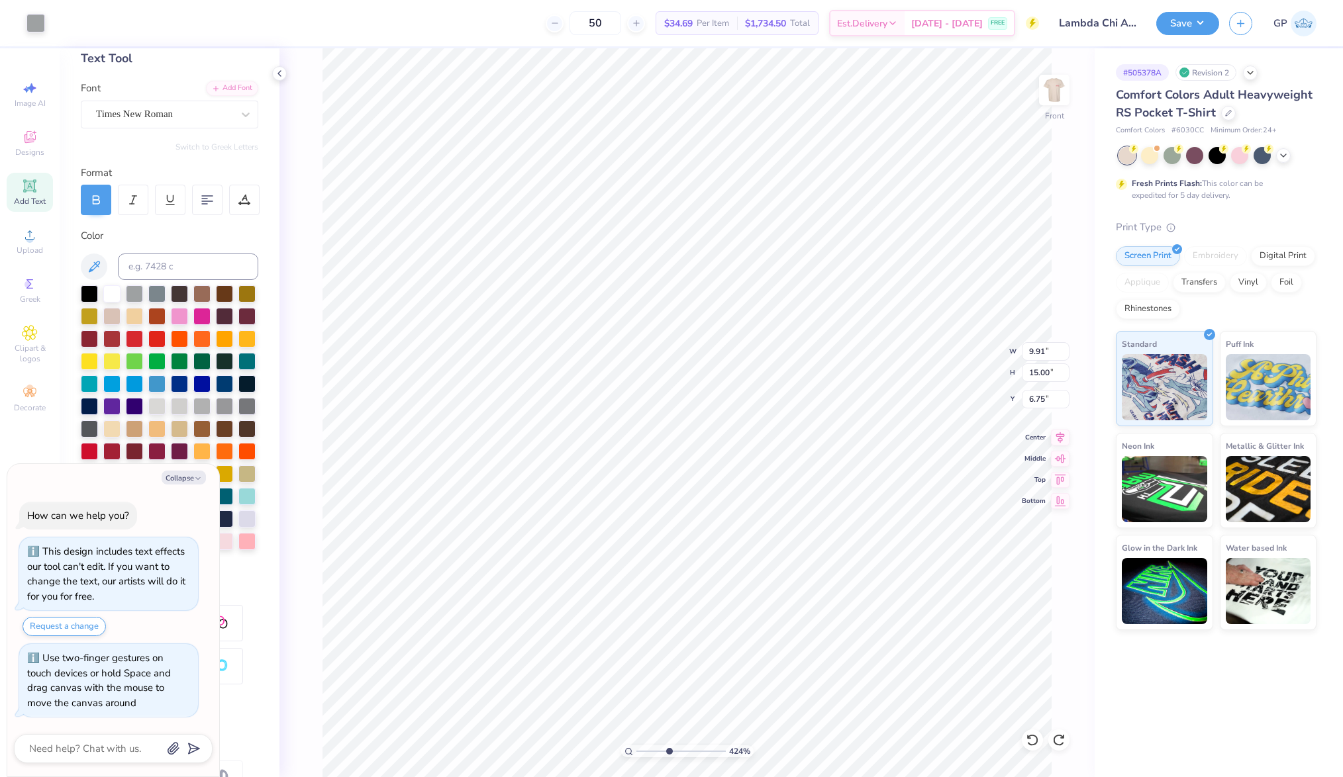
type input "7.93"
drag, startPoint x: 668, startPoint y: 755, endPoint x: 675, endPoint y: 756, distance: 6.7
type input "5.03"
click at [675, 756] on input "range" at bounding box center [680, 752] width 89 height 12
type textarea "x"
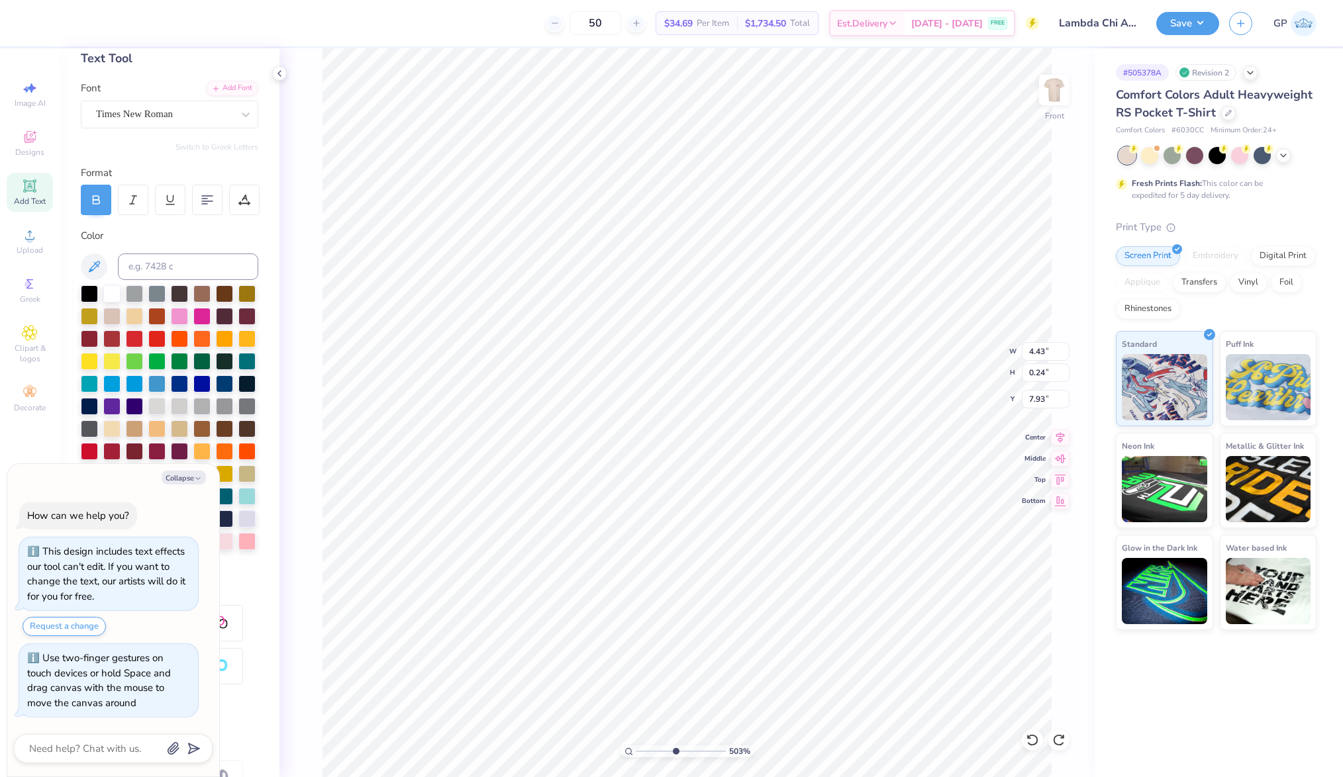
type input "4.46"
type textarea "x"
type input "9.91"
type input "15.00"
type input "6.75"
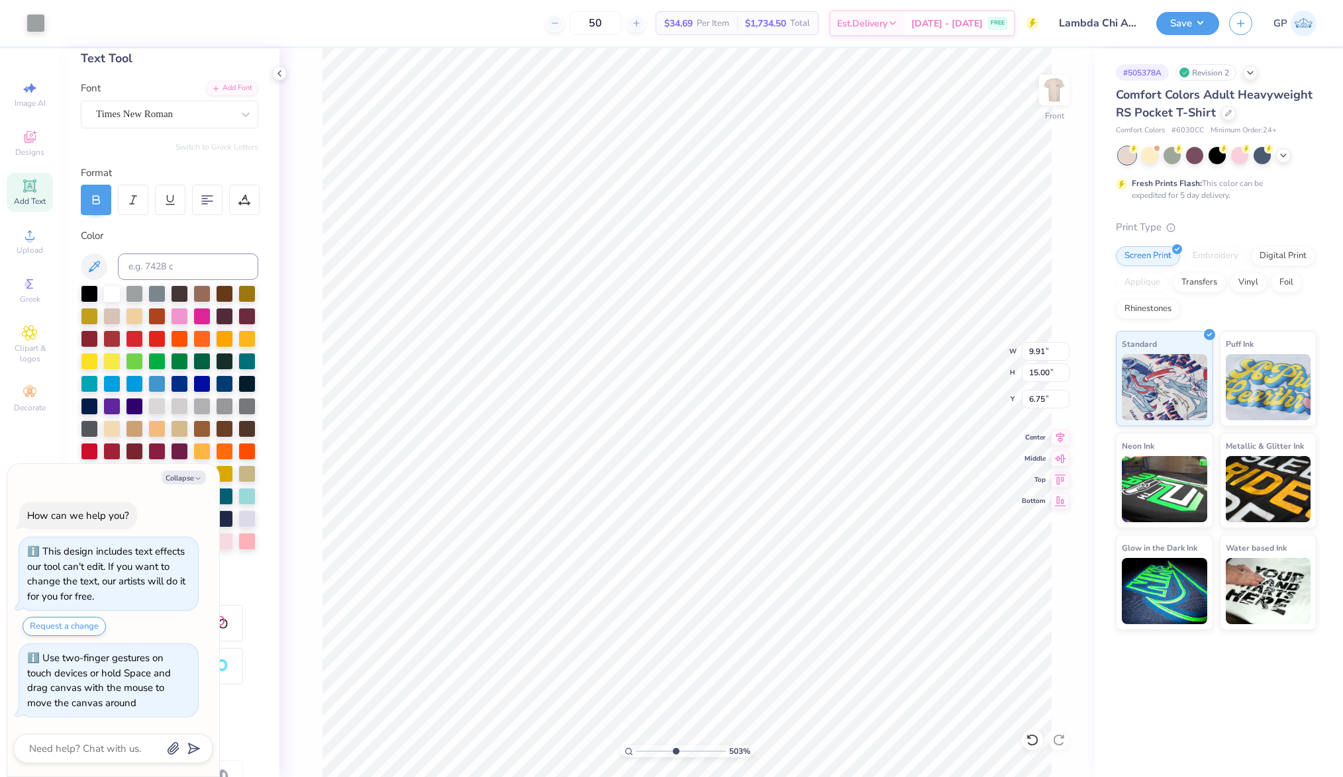
type textarea "x"
type input "4.46"
type input "0.24"
type input "7.93"
type textarea "x"
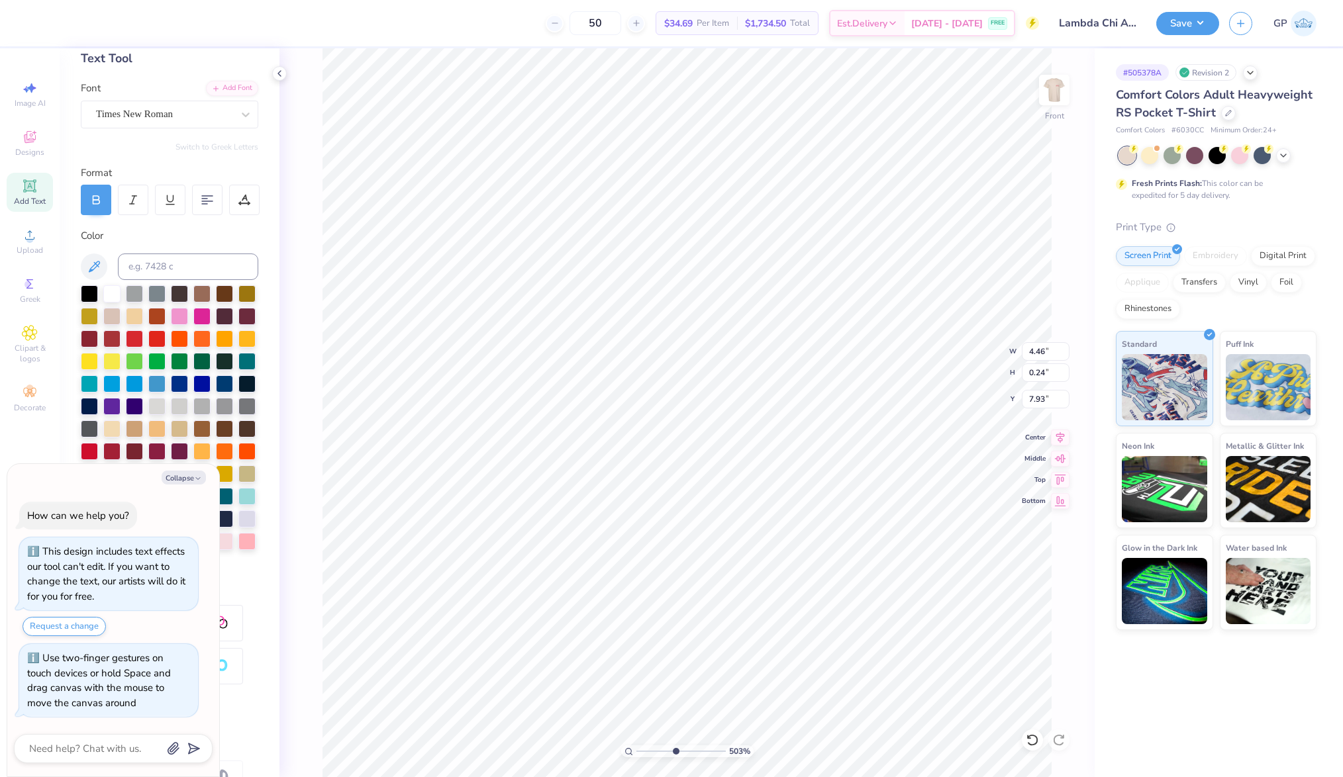
type input "9.91"
type input "15.00"
type input "6.75"
type textarea "x"
type input "4.46"
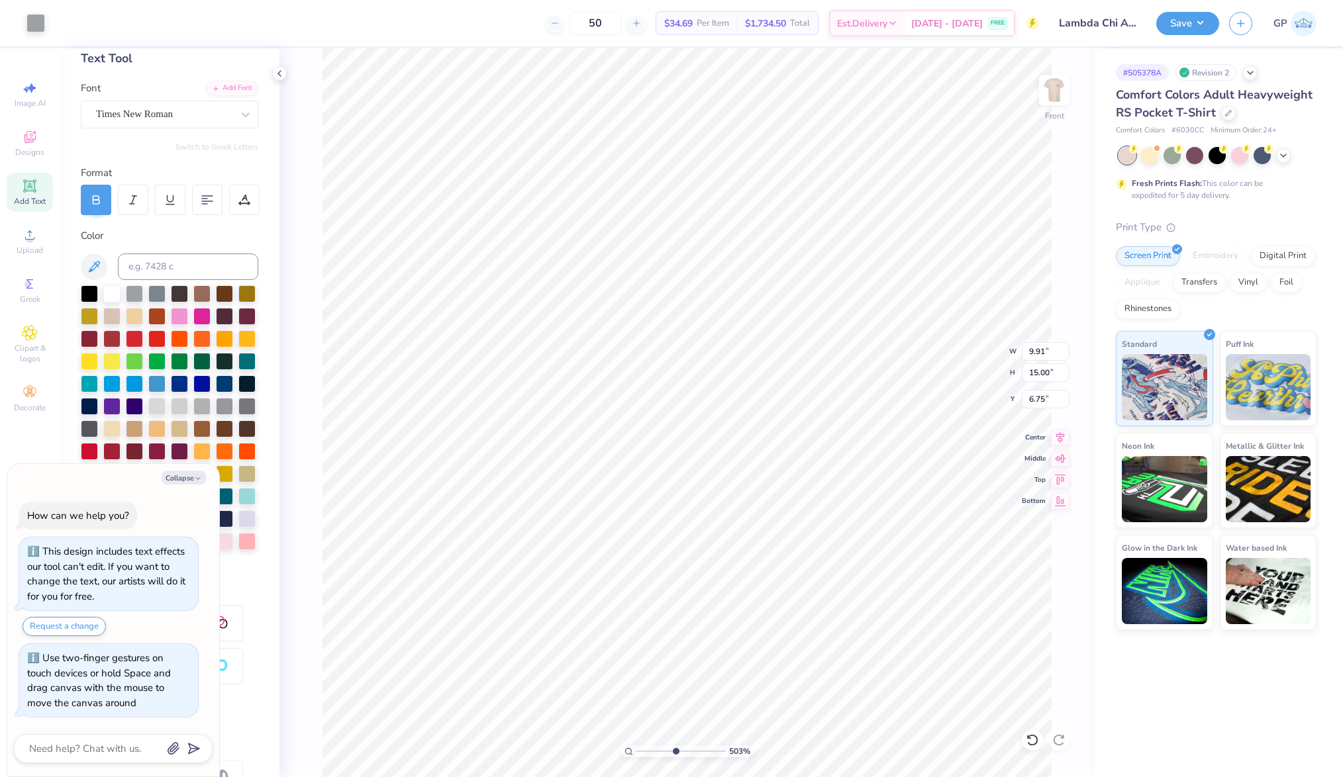
type input "0.24"
type input "7.93"
type textarea "x"
type input "8.28"
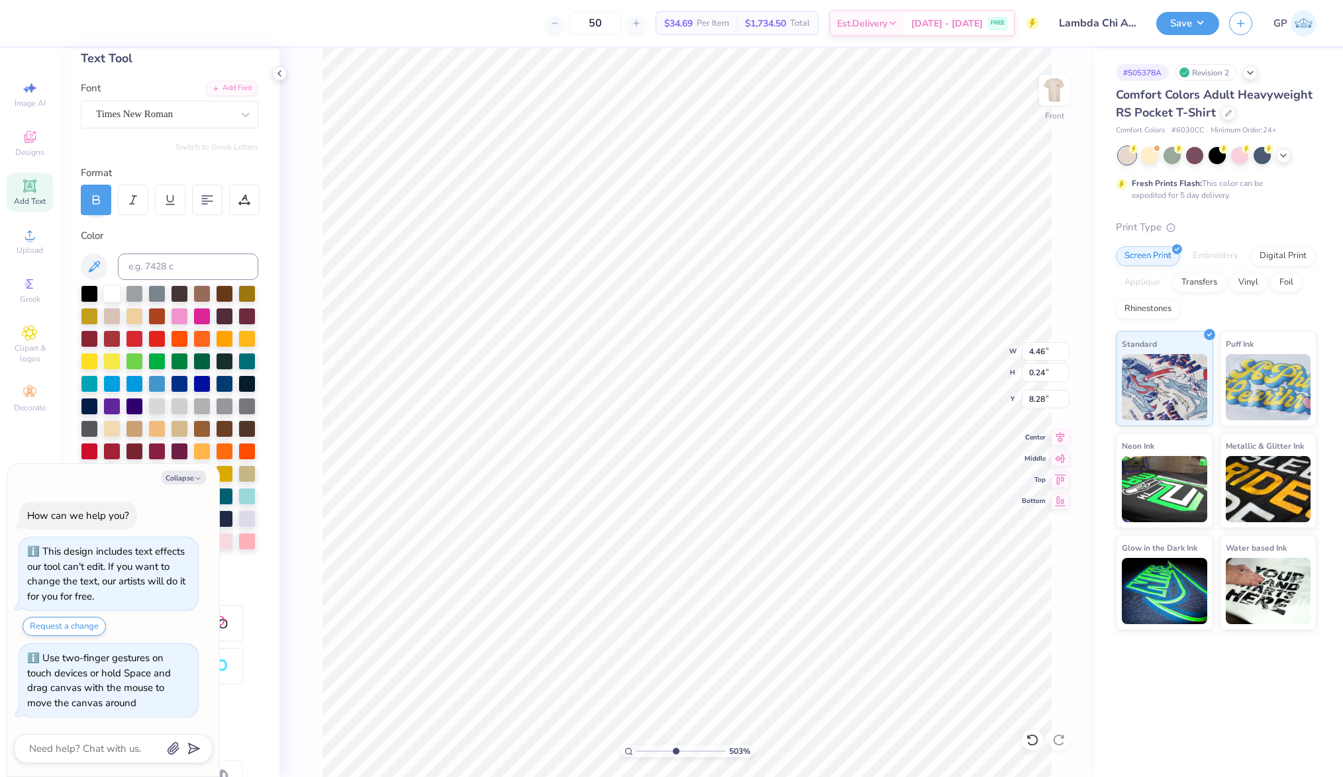
type textarea "x"
type textarea "F"
type textarea "x"
type textarea "FA"
type textarea "x"
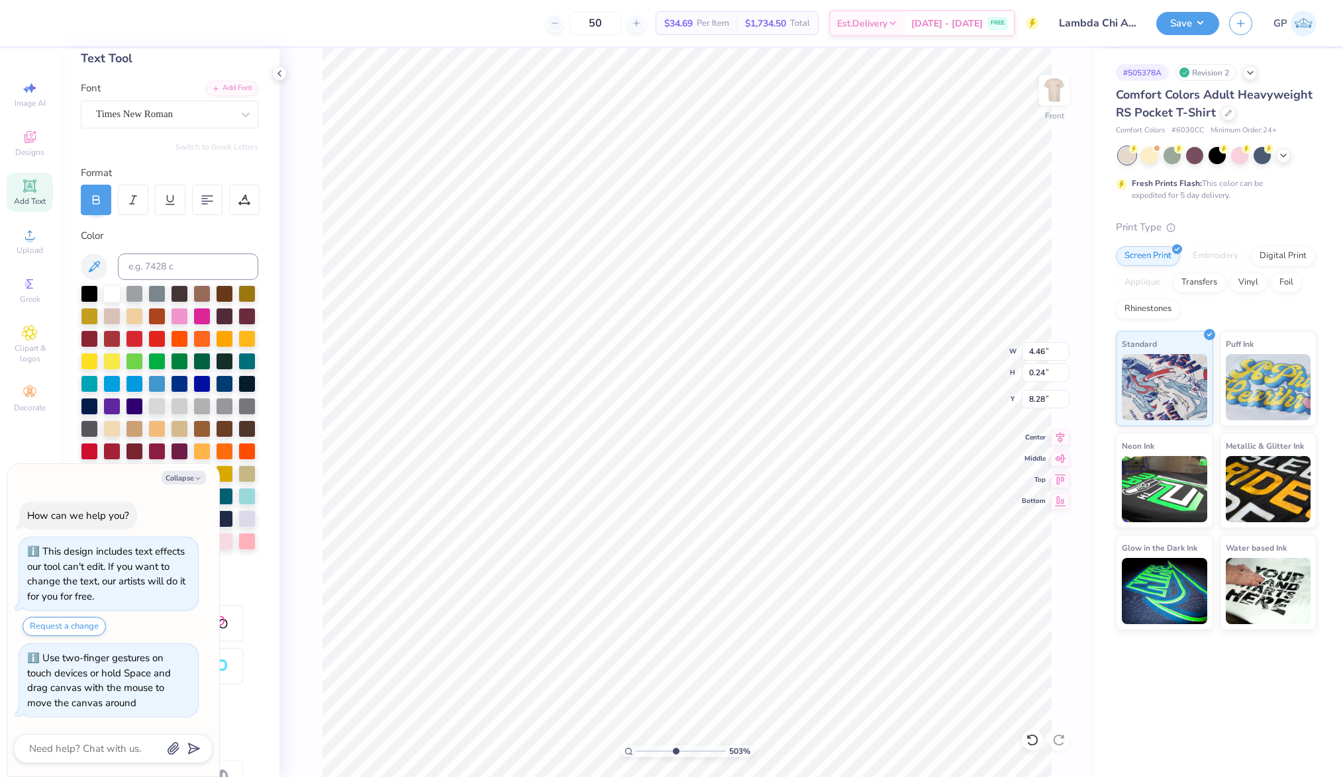
type textarea "FAL"
type textarea "x"
type textarea "FALL"
type textarea "x"
type textarea "FALL 2"
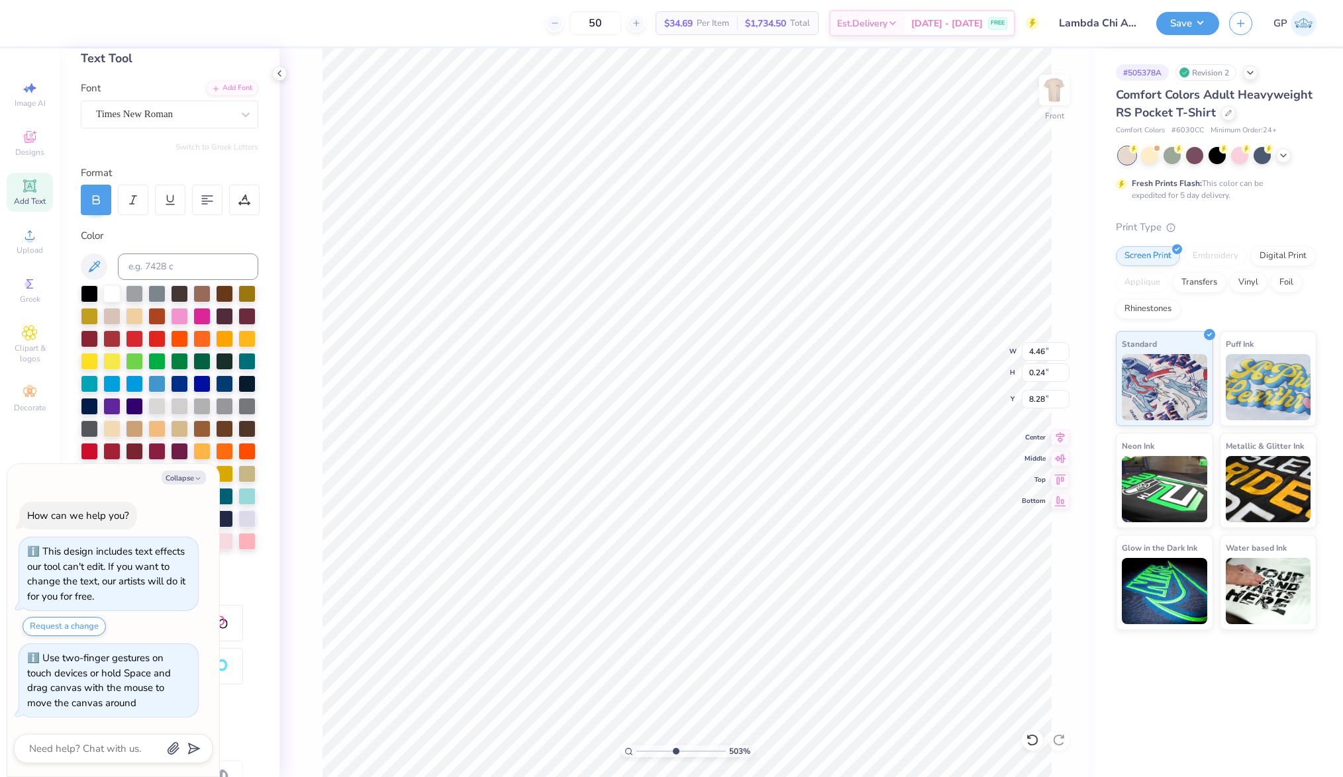
scroll to position [16, 2]
type textarea "x"
type textarea "FALL 20"
type textarea "x"
type textarea "FALL 202"
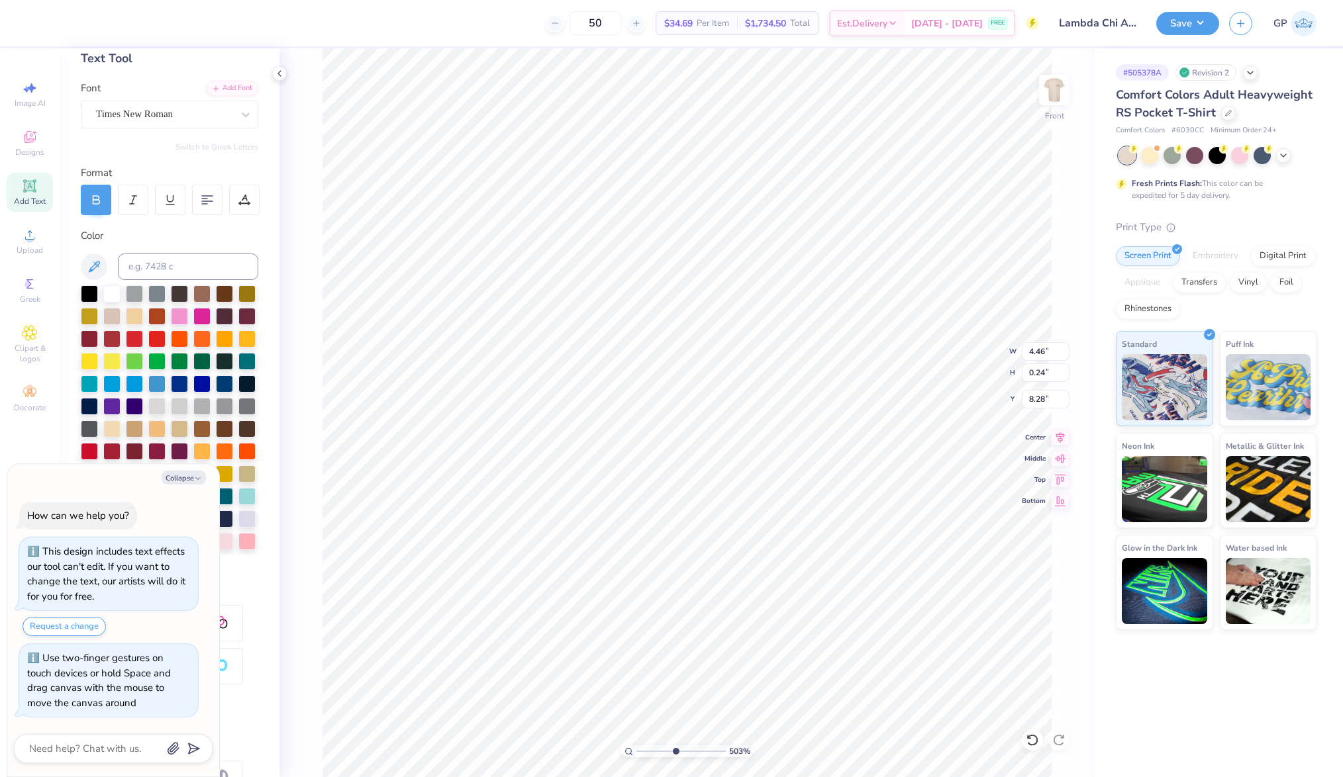
type textarea "x"
type textarea "FALL 2025"
type textarea "x"
type input "1.58"
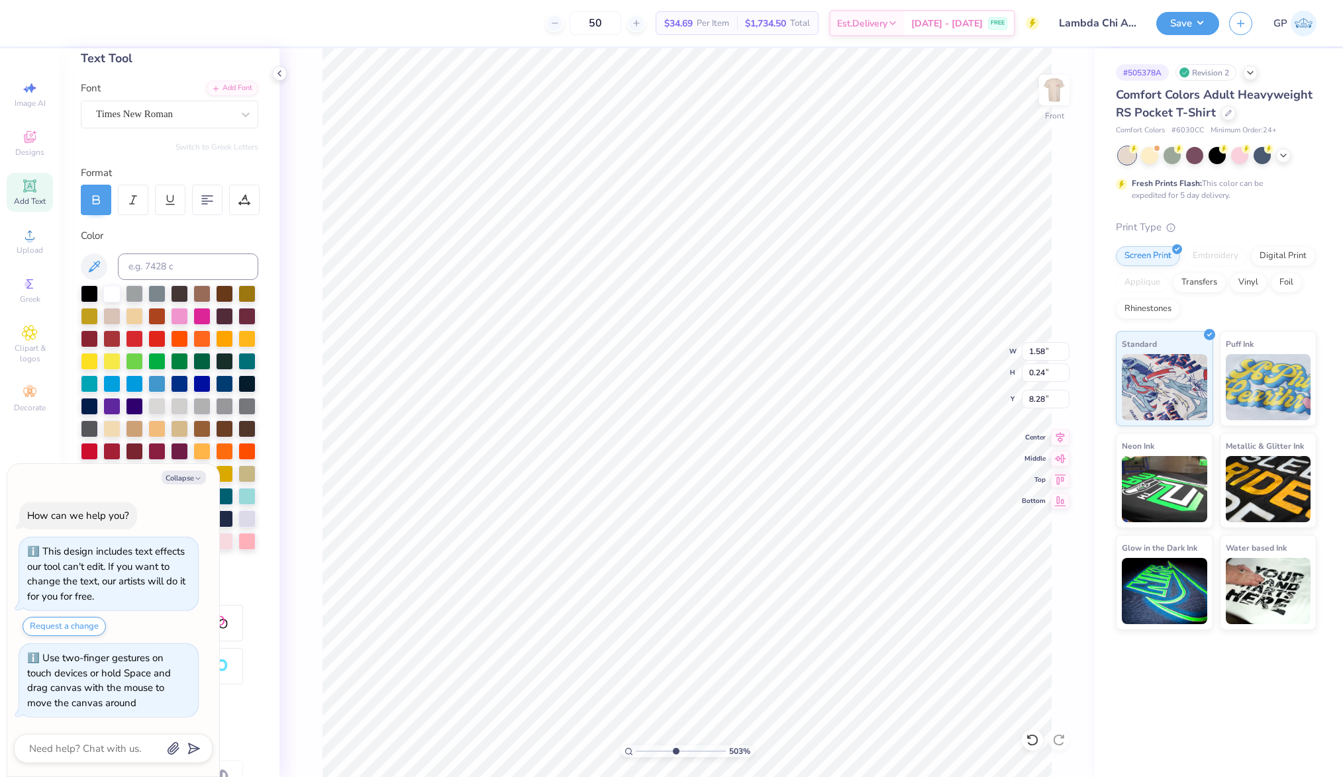
type textarea "x"
type input "8.24"
drag, startPoint x: 675, startPoint y: 746, endPoint x: 499, endPoint y: 724, distance: 177.6
type input "1"
click at [636, 746] on input "range" at bounding box center [680, 752] width 89 height 12
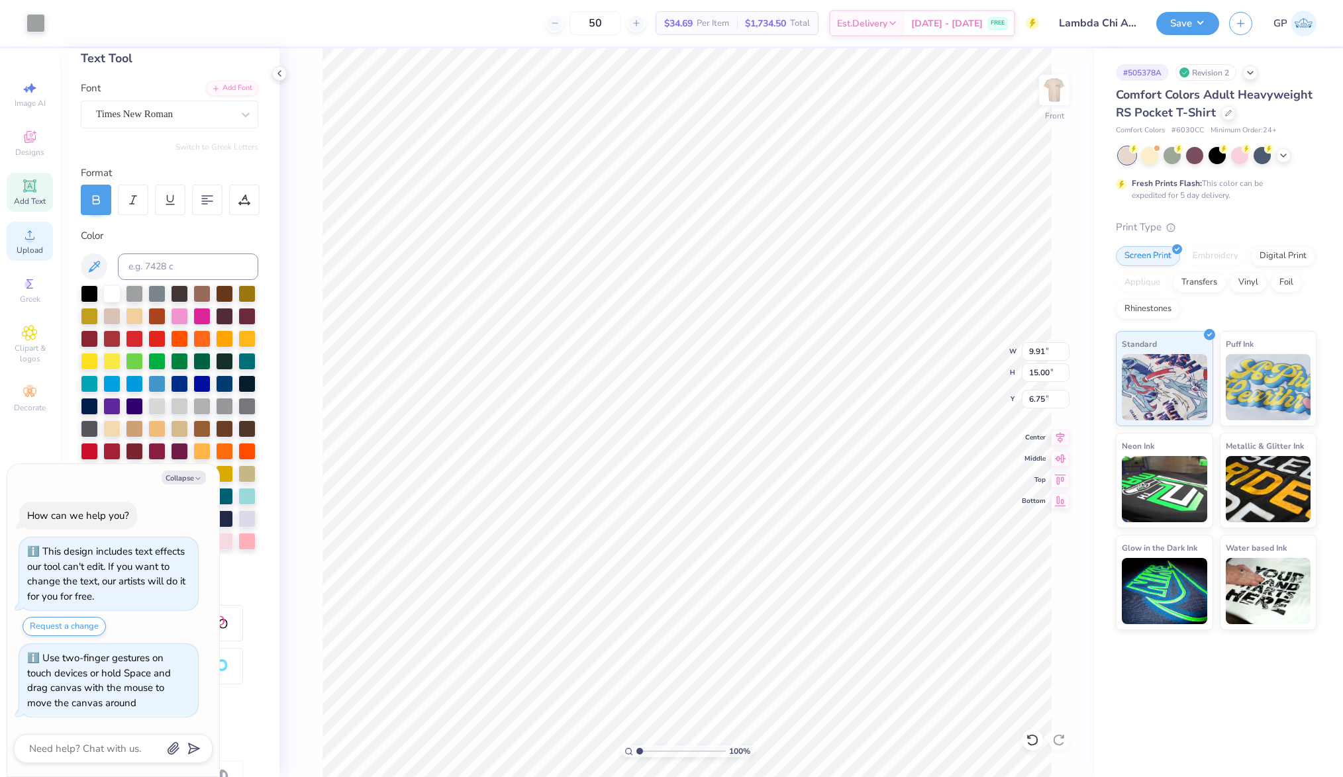
click at [19, 230] on div "Upload" at bounding box center [30, 241] width 46 height 39
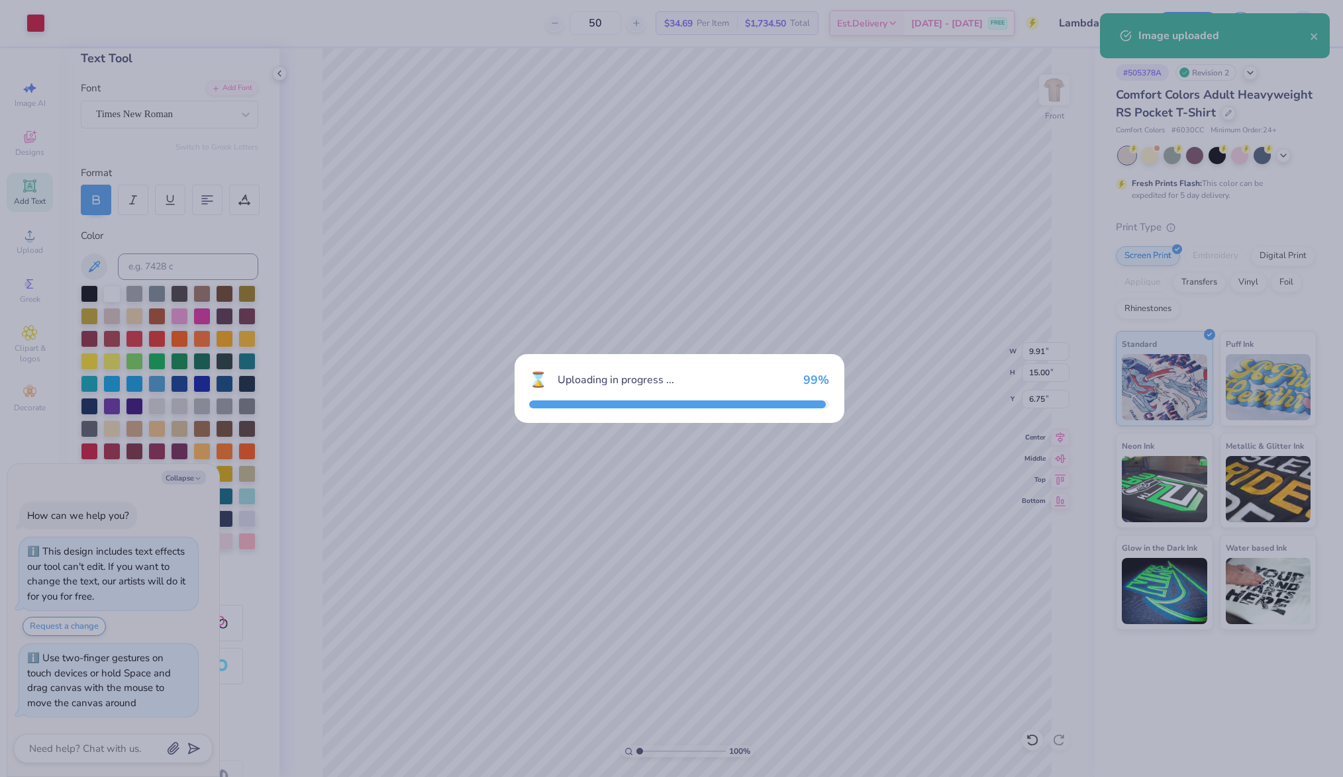
type textarea "x"
type input "7.26"
type input "10.98"
type input "8.76"
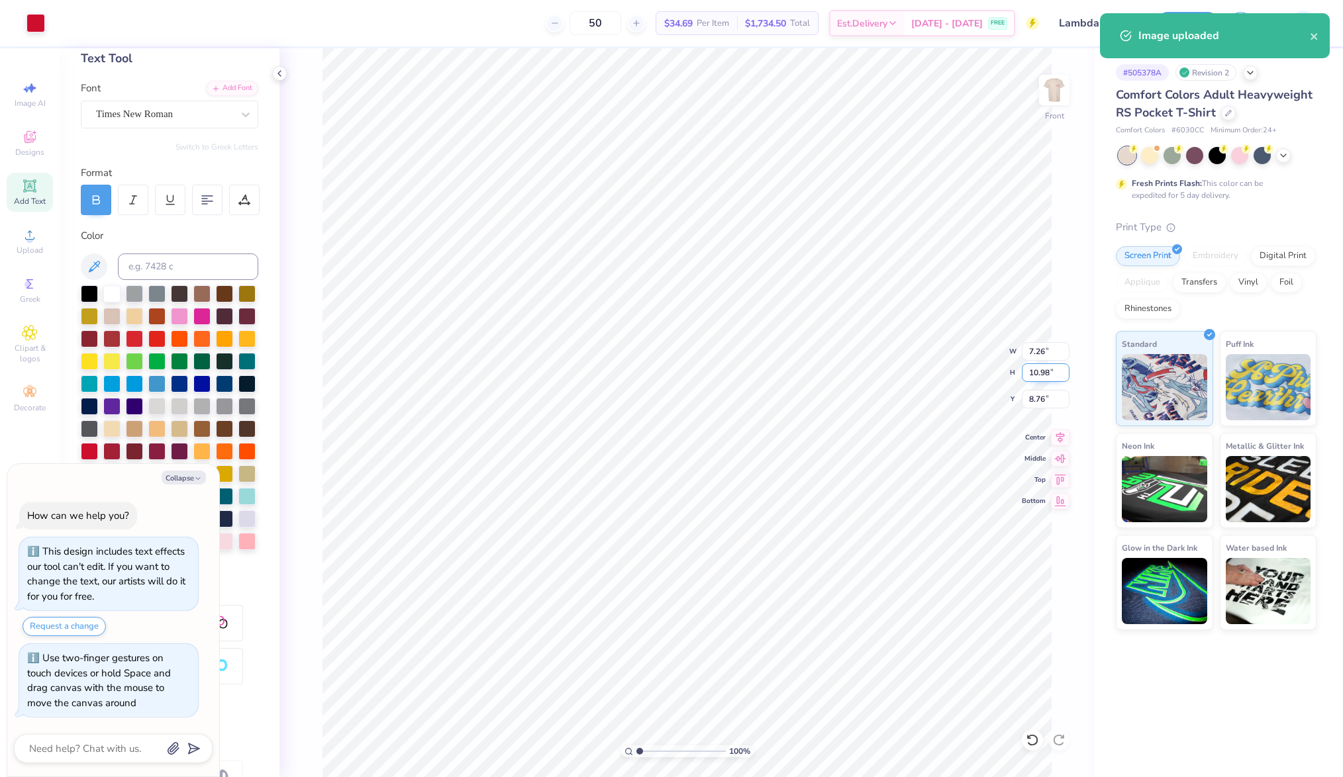
click at [1045, 381] on input "10.98" at bounding box center [1046, 373] width 48 height 19
type input "15"
type textarea "x"
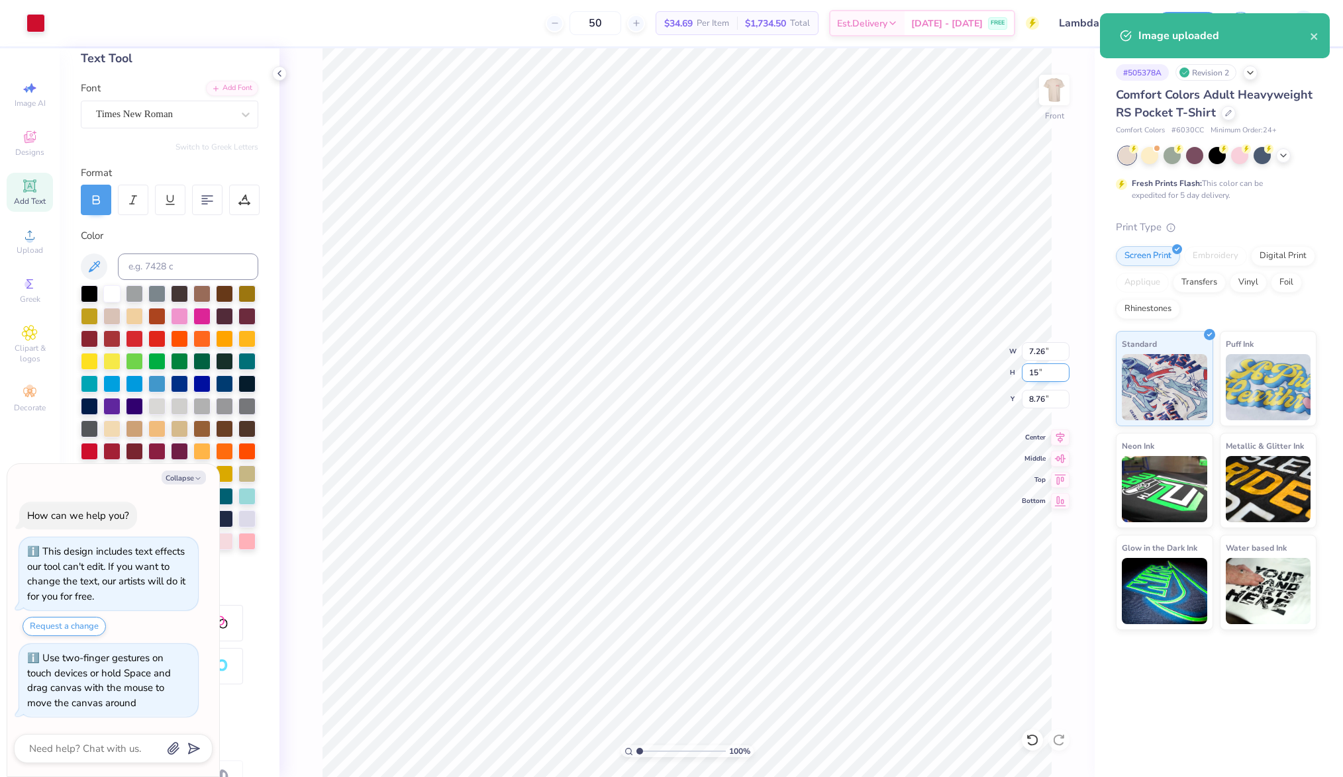
type input "9.91"
type input "15.00"
type input "6.75"
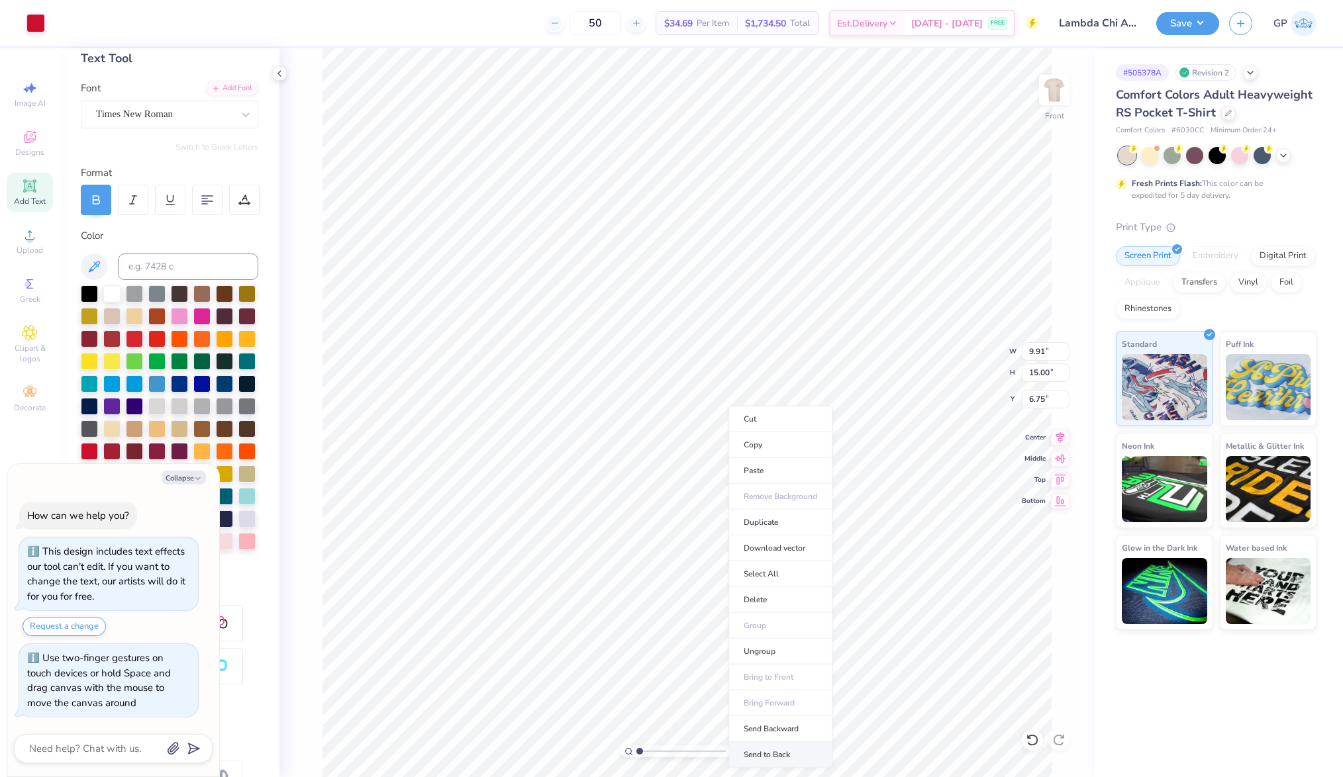
click at [775, 745] on li "Send to Back" at bounding box center [780, 755] width 104 height 26
type textarea "x"
type input "9.91"
type input "15.00"
click at [1043, 402] on input "6.75" at bounding box center [1046, 399] width 48 height 19
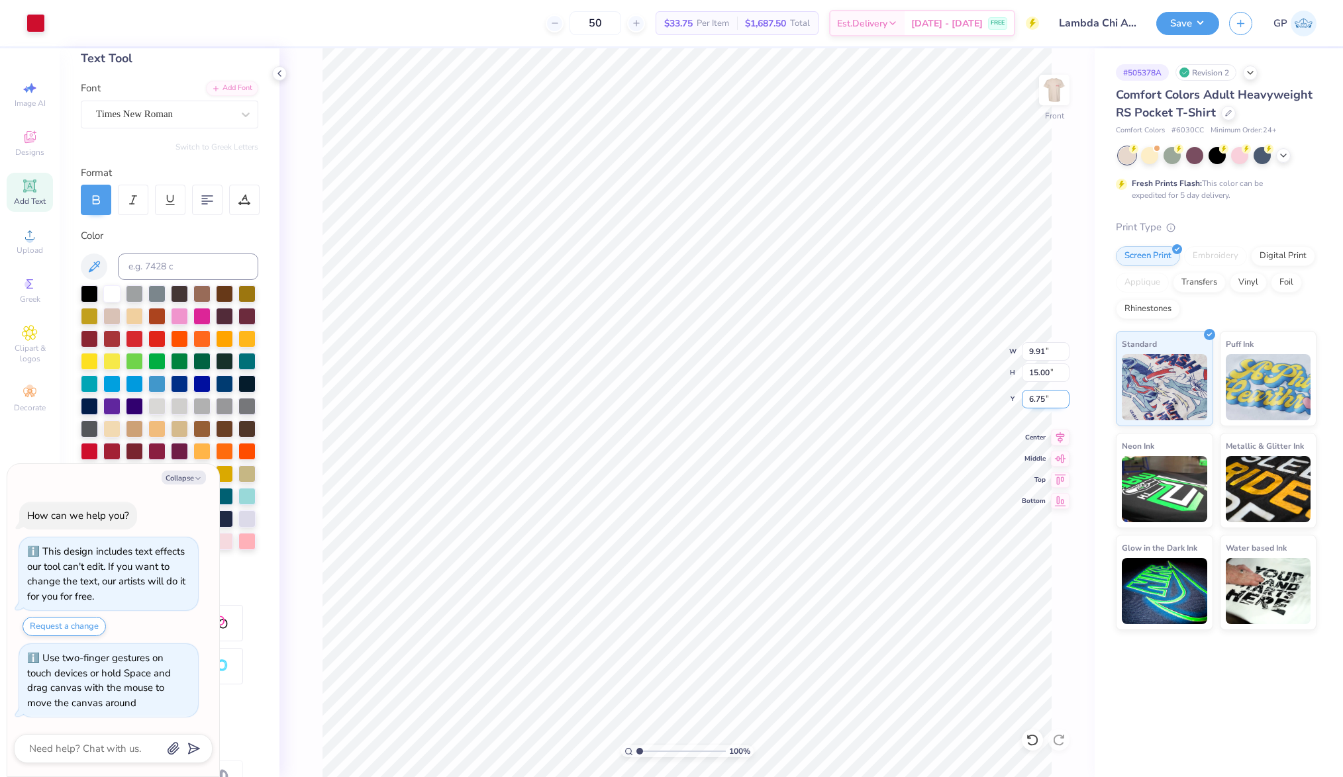
click at [1043, 402] on input "6.75" at bounding box center [1046, 399] width 48 height 19
type input "3"
type textarea "x"
type input "3.00"
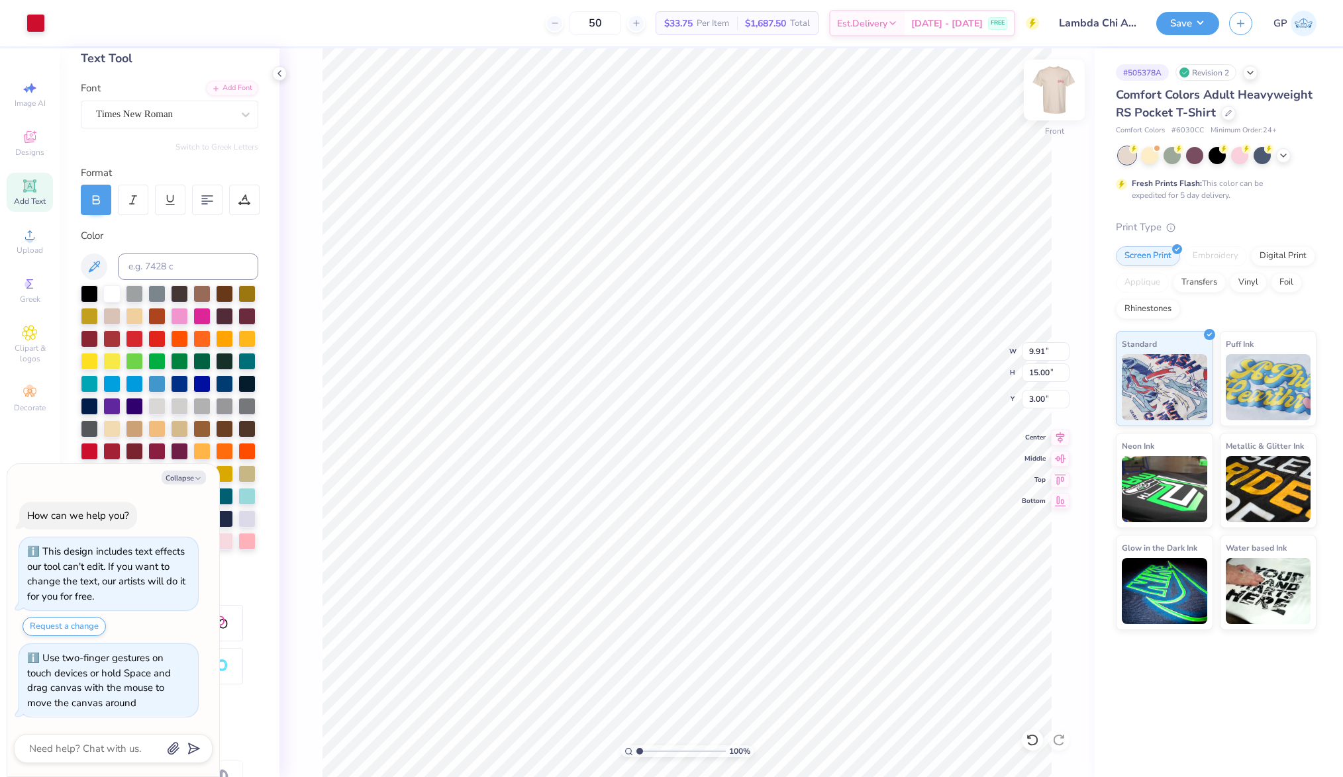
click at [1059, 104] on img at bounding box center [1054, 90] width 53 height 53
click at [1058, 83] on img at bounding box center [1054, 90] width 53 height 53
click at [1169, 38] on div "Save GP" at bounding box center [1249, 23] width 187 height 46
click at [1176, 25] on button "Save" at bounding box center [1187, 21] width 63 height 23
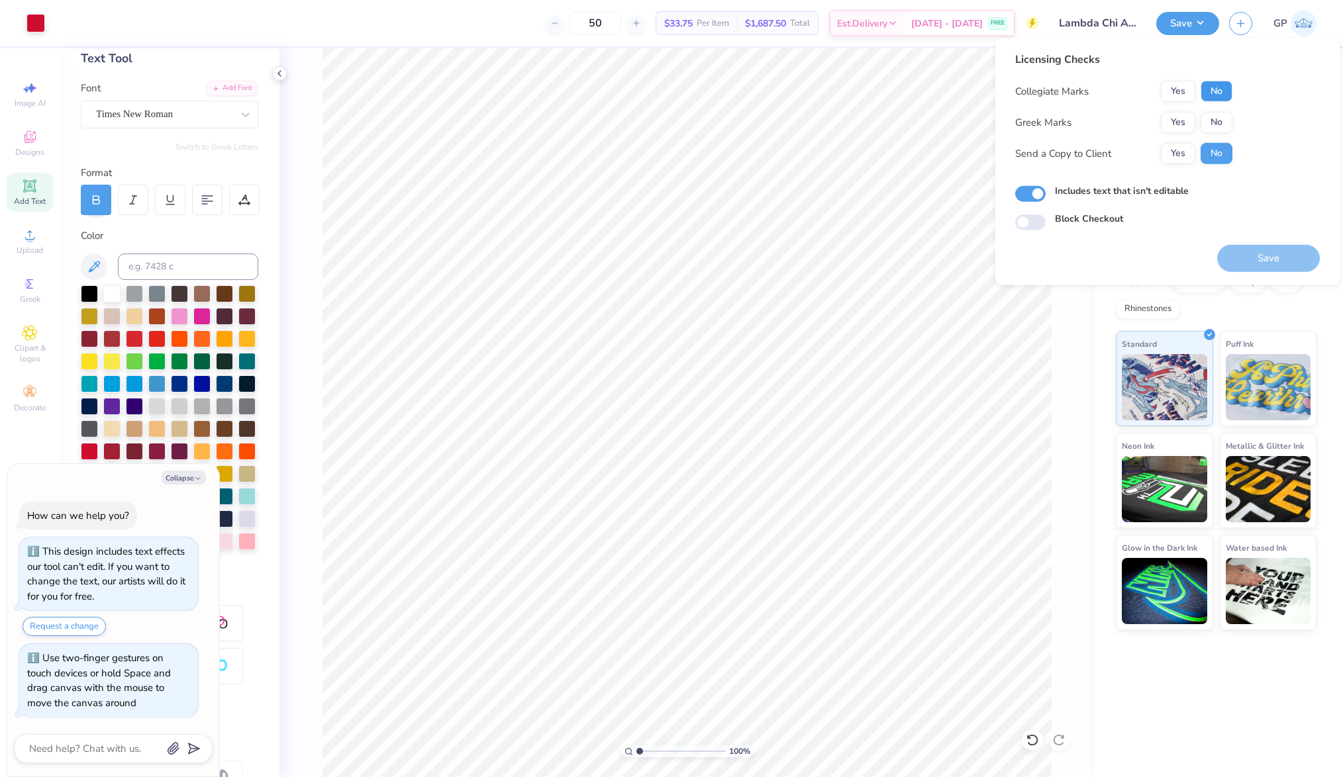
click at [1217, 82] on button "No" at bounding box center [1216, 91] width 32 height 21
click at [1192, 113] on button "Yes" at bounding box center [1178, 122] width 34 height 21
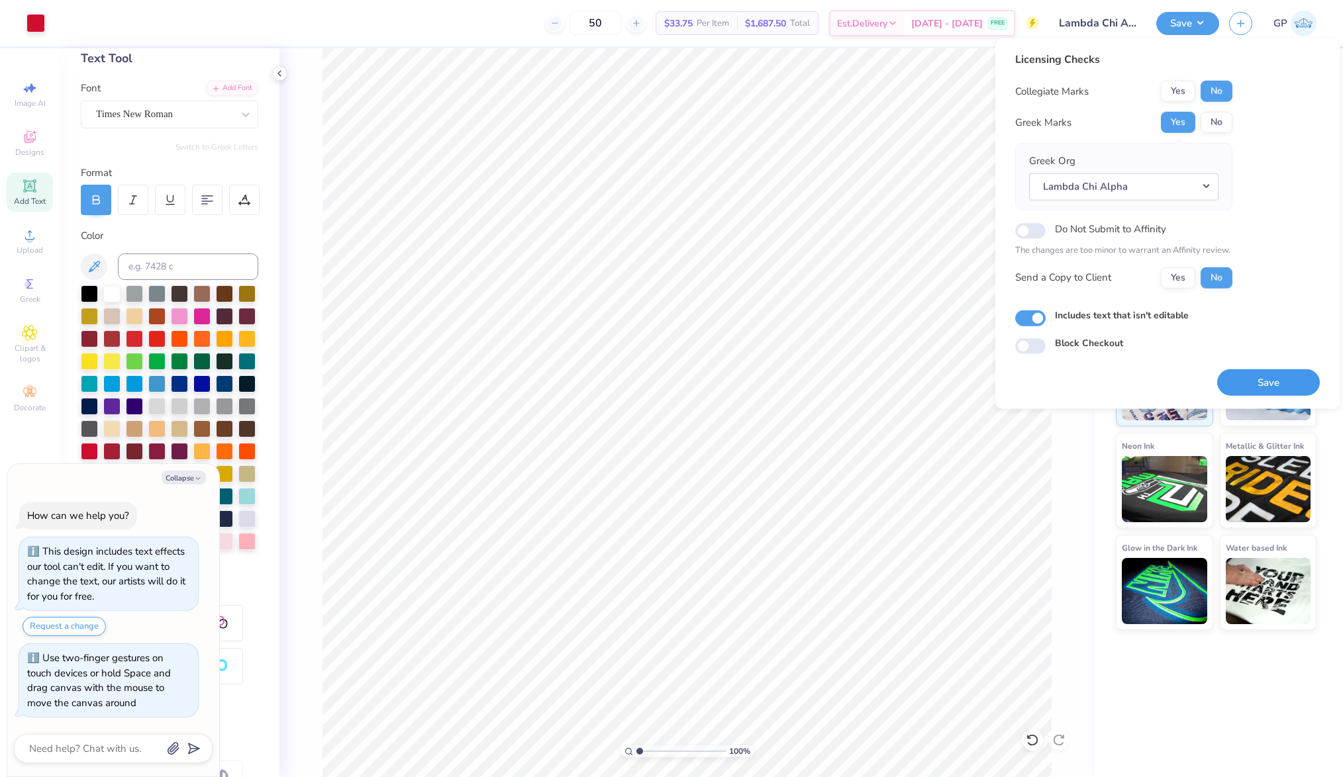
click at [1248, 379] on button "Save" at bounding box center [1268, 382] width 103 height 27
click at [1175, 95] on button "Yes" at bounding box center [1178, 91] width 34 height 21
click at [1175, 77] on div "Licensing Checks Collegiate Marks Yes No Greek Marks Yes No Greek Org Lambda Ch…" at bounding box center [1123, 175] width 217 height 247
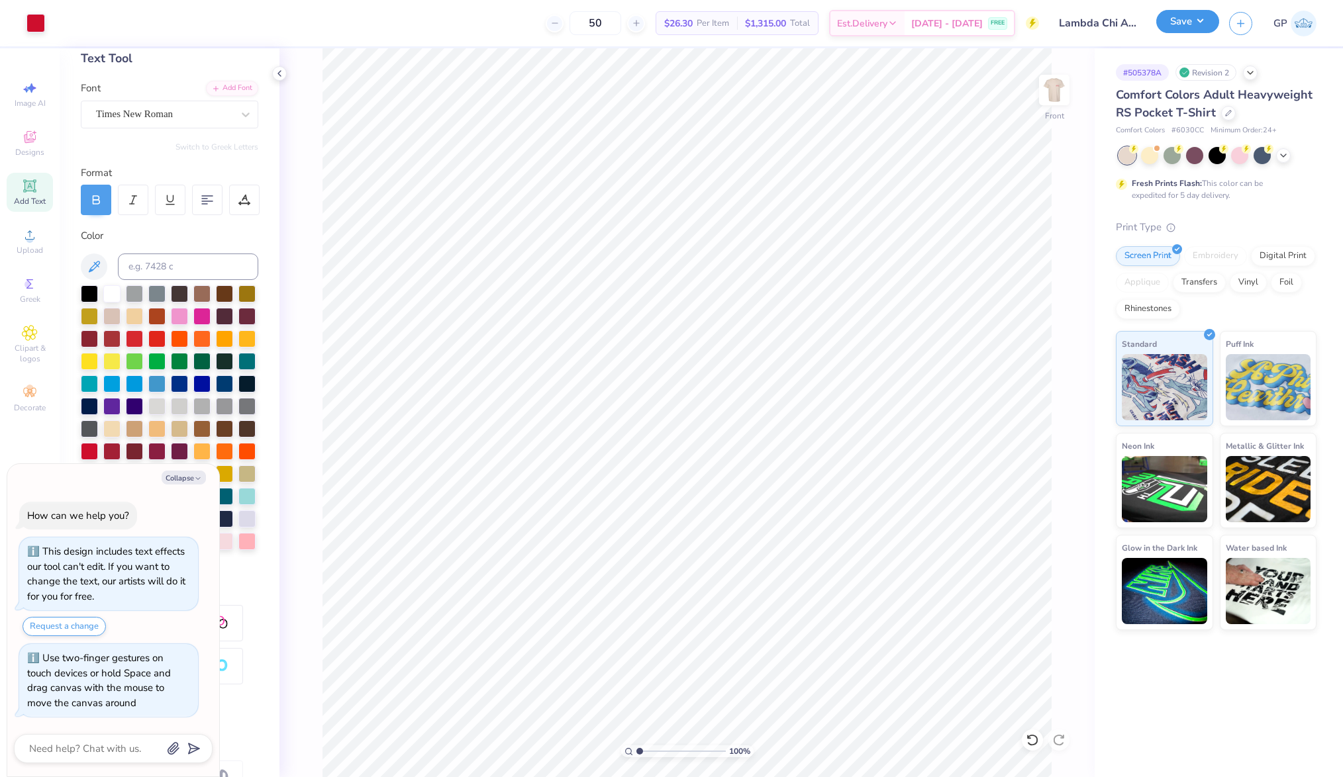
click at [1177, 32] on button "Save" at bounding box center [1187, 21] width 63 height 23
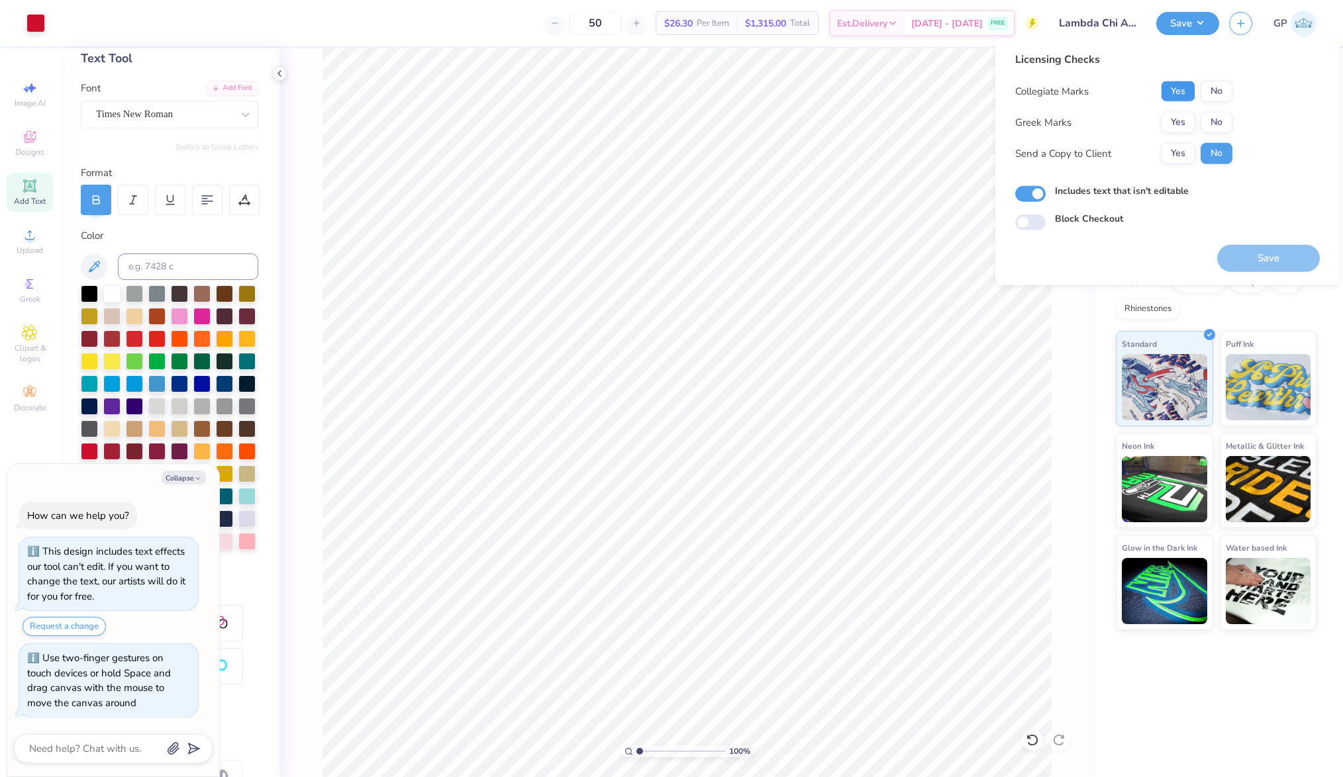
click at [1181, 83] on button "Yes" at bounding box center [1178, 91] width 34 height 21
click at [1177, 110] on div "Collegiate Marks Yes No Greek Marks Yes No Send a Copy to Client Yes No" at bounding box center [1123, 122] width 217 height 83
click at [1179, 123] on button "Yes" at bounding box center [1178, 122] width 34 height 21
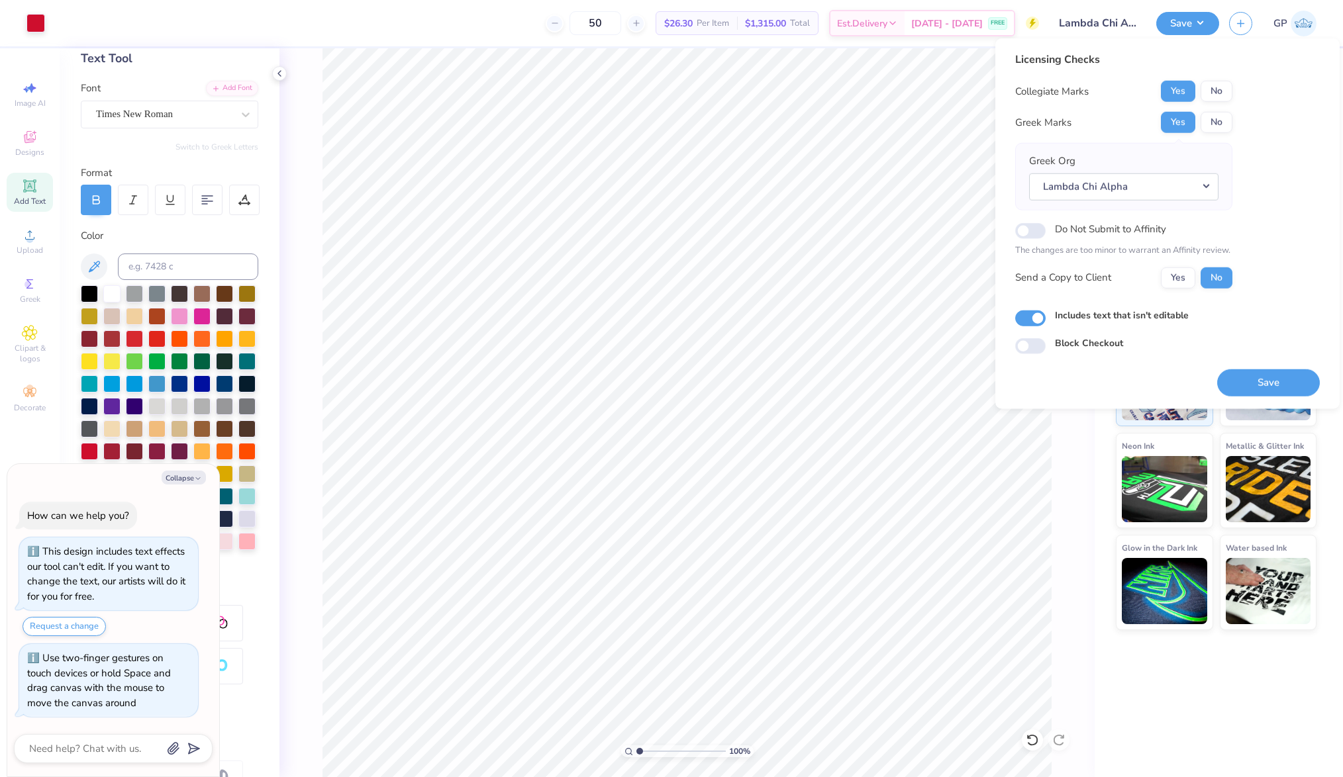
click at [1266, 395] on div "Licensing Checks Collegiate Marks Yes No Greek Marks Yes No Greek Org Lambda Ch…" at bounding box center [1167, 223] width 344 height 371
click at [1266, 370] on button "Save" at bounding box center [1268, 382] width 103 height 27
type textarea "x"
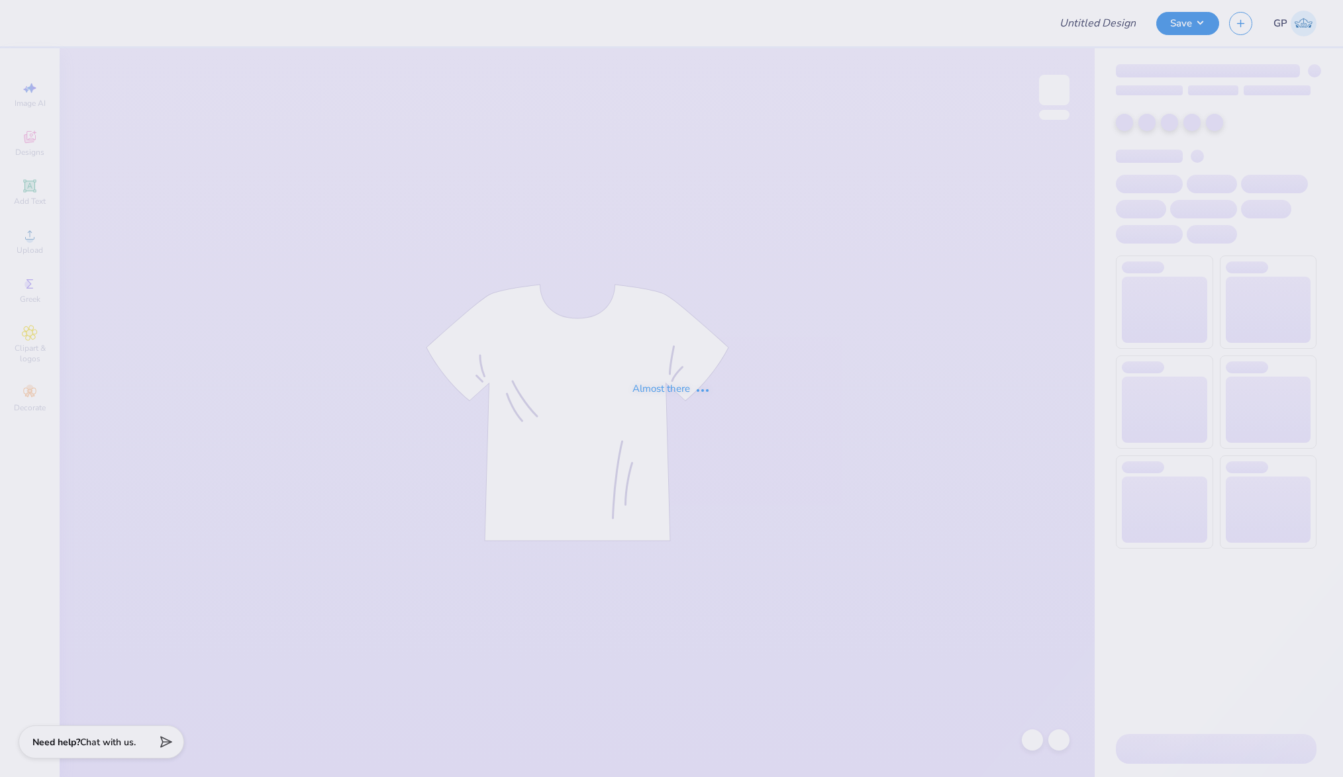
type input "DCHI - Nude Project Mockup"
